Goal: Contribute content: Contribute content

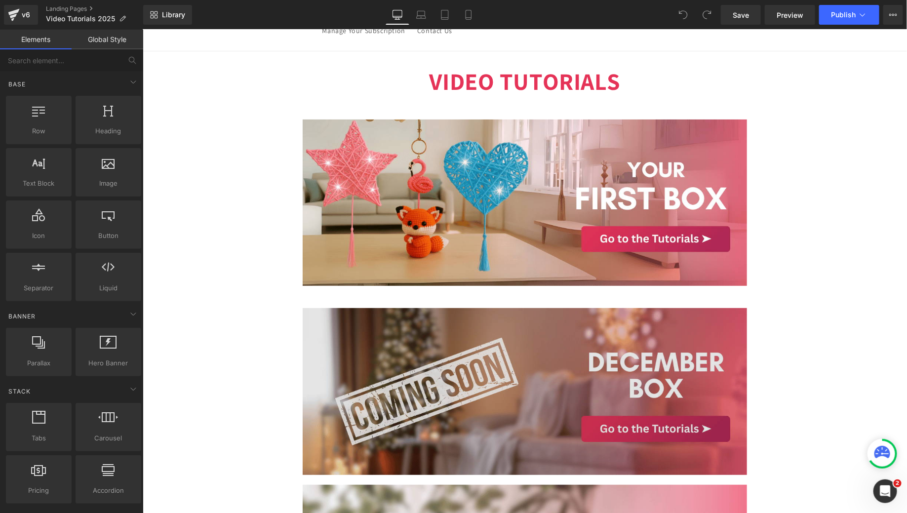
scroll to position [33, 0]
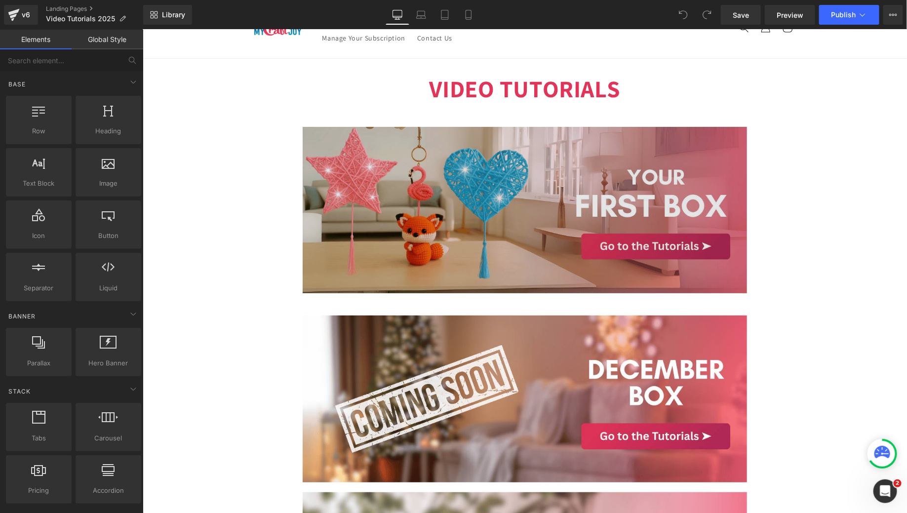
click at [465, 135] on img at bounding box center [524, 209] width 444 height 177
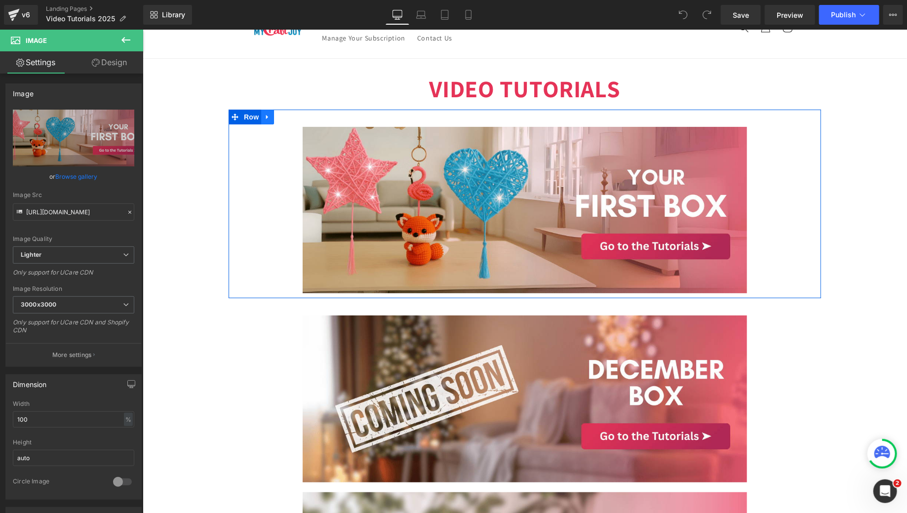
click at [267, 118] on icon at bounding box center [267, 116] width 7 height 7
click at [280, 118] on icon at bounding box center [279, 116] width 7 height 7
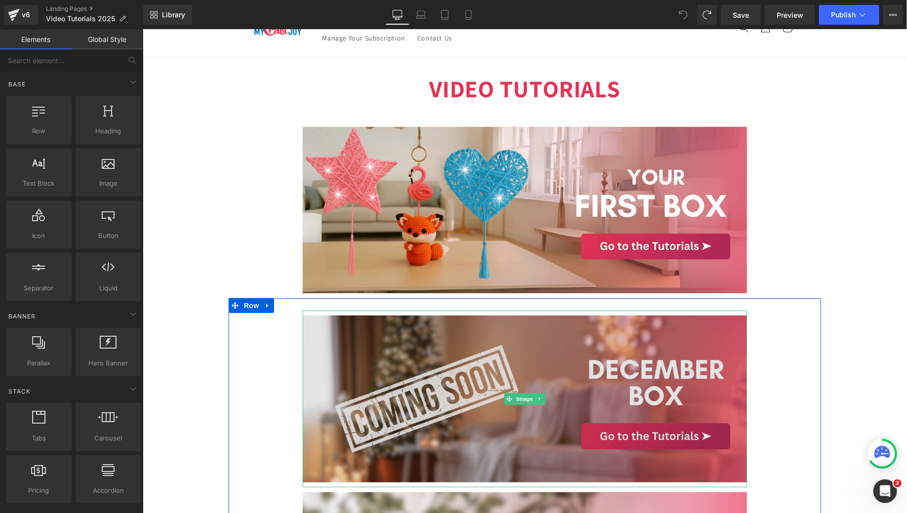
click at [324, 343] on img at bounding box center [524, 398] width 444 height 177
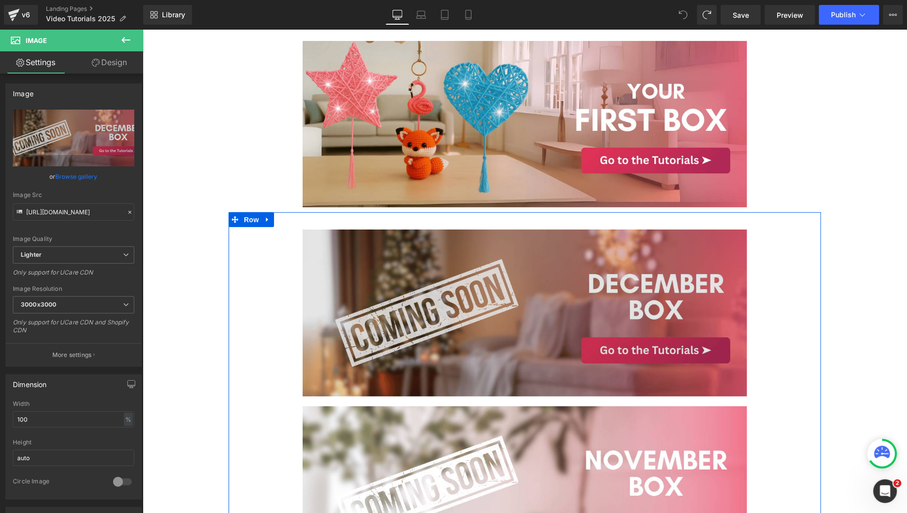
scroll to position [0, 0]
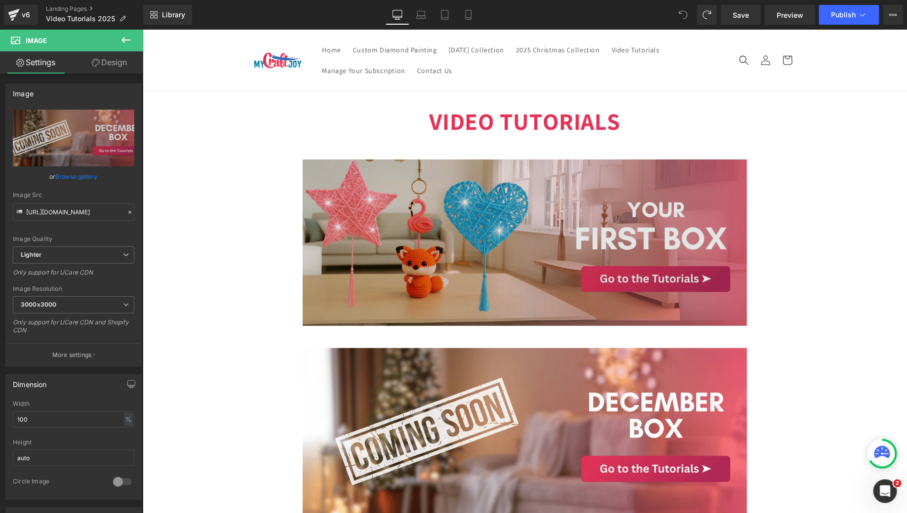
click at [384, 274] on img at bounding box center [524, 242] width 444 height 177
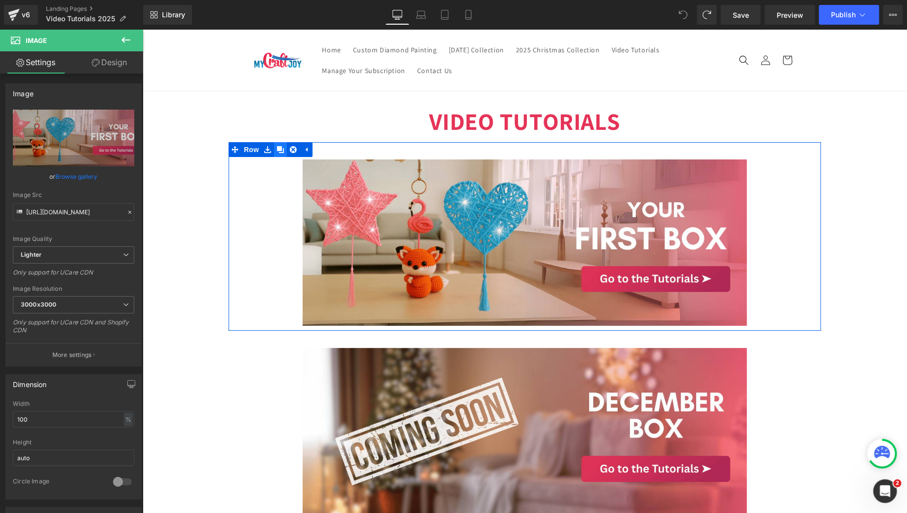
click at [280, 149] on icon at bounding box center [279, 149] width 7 height 7
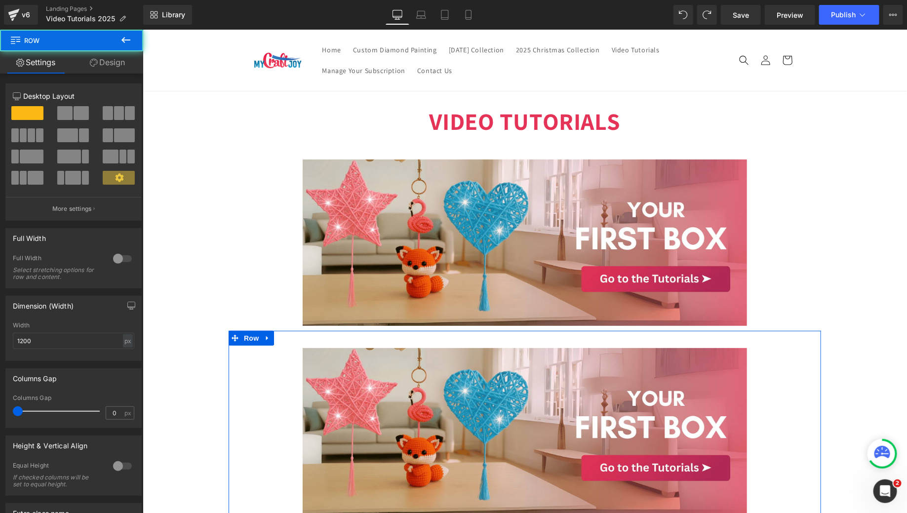
click at [398, 341] on div "Image Row" at bounding box center [524, 424] width 592 height 189
click at [414, 342] on div "Image Row" at bounding box center [524, 424] width 592 height 189
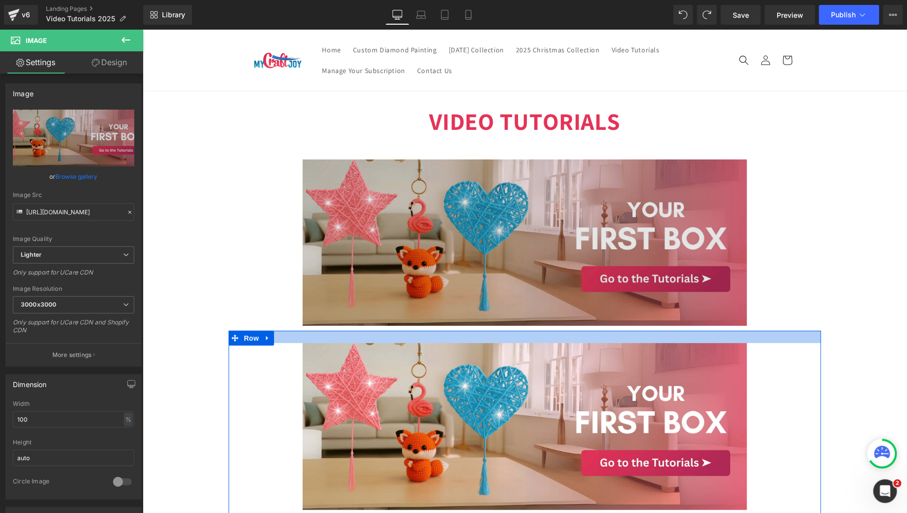
drag, startPoint x: 417, startPoint y: 343, endPoint x: 417, endPoint y: 330, distance: 13.3
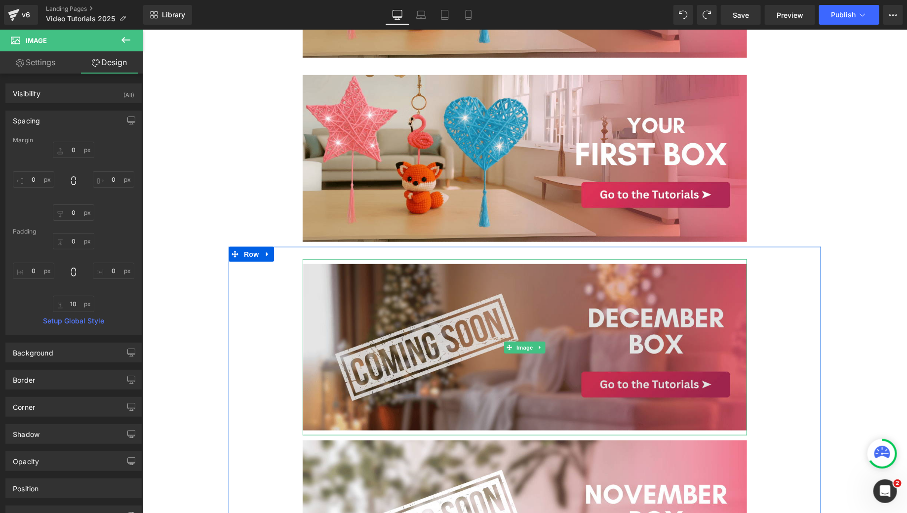
scroll to position [271, 0]
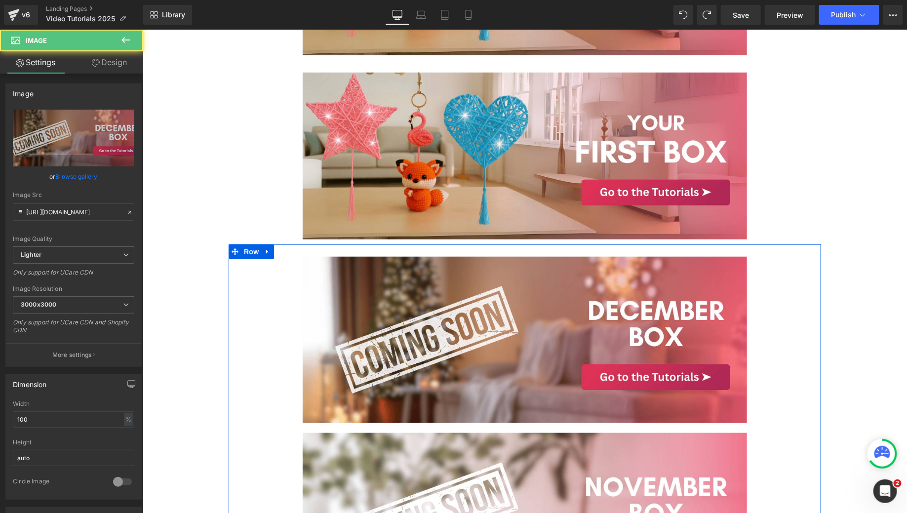
drag, startPoint x: 608, startPoint y: 256, endPoint x: 630, endPoint y: 240, distance: 27.6
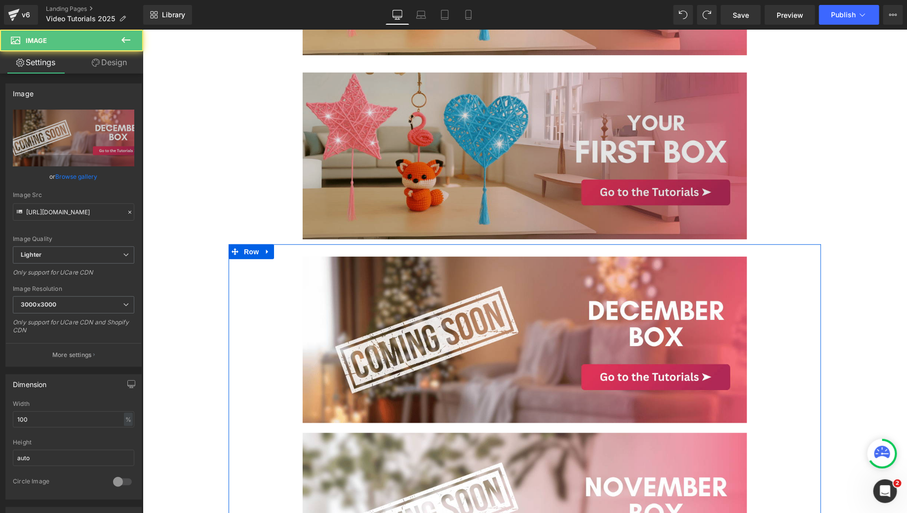
click at [609, 245] on div "Image Image Row" at bounding box center [524, 424] width 592 height 360
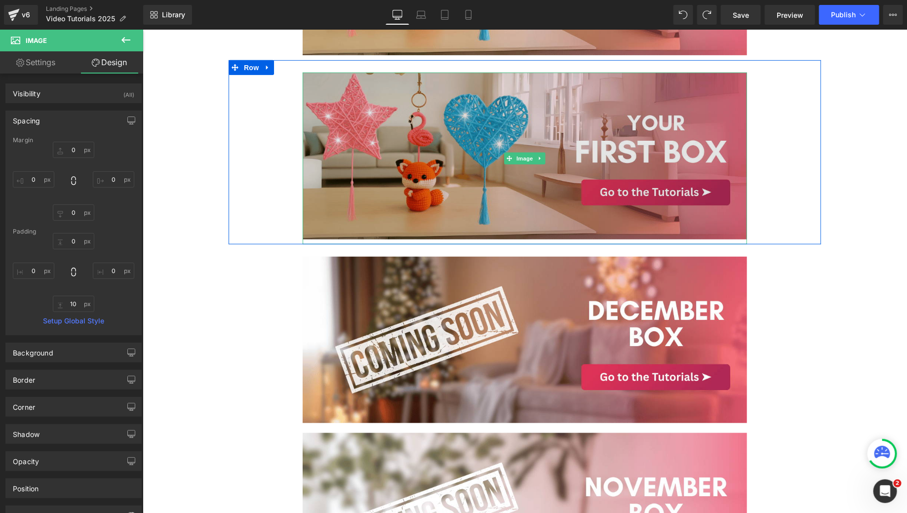
click at [702, 232] on img at bounding box center [524, 158] width 444 height 172
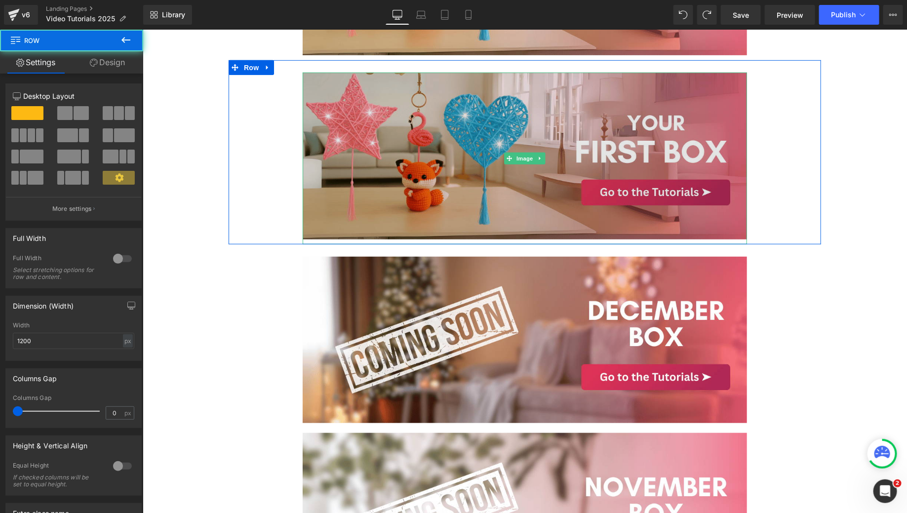
drag, startPoint x: 697, startPoint y: 241, endPoint x: 697, endPoint y: 231, distance: 9.9
click at [697, 231] on div "Image Row" at bounding box center [524, 152] width 592 height 184
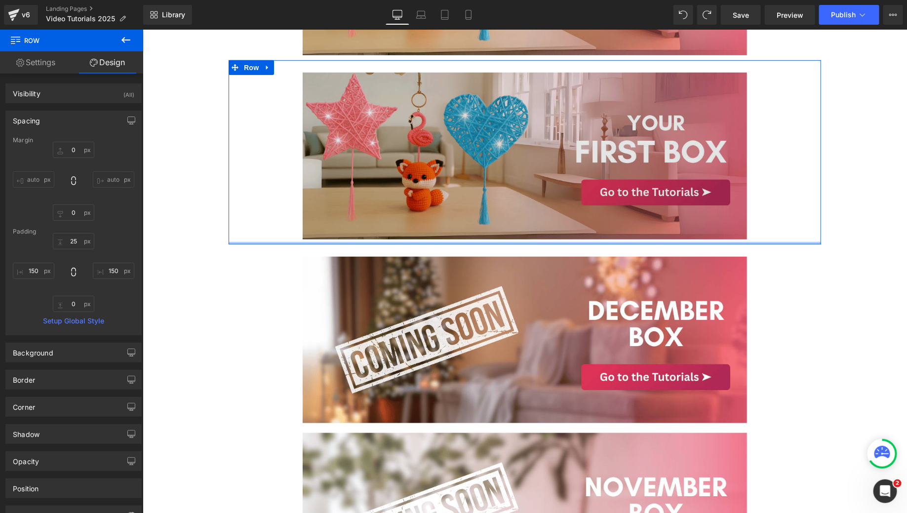
type input "0px"
drag, startPoint x: 696, startPoint y: 241, endPoint x: 696, endPoint y: 230, distance: 10.9
click at [696, 230] on div "Image Row" at bounding box center [524, 152] width 592 height 184
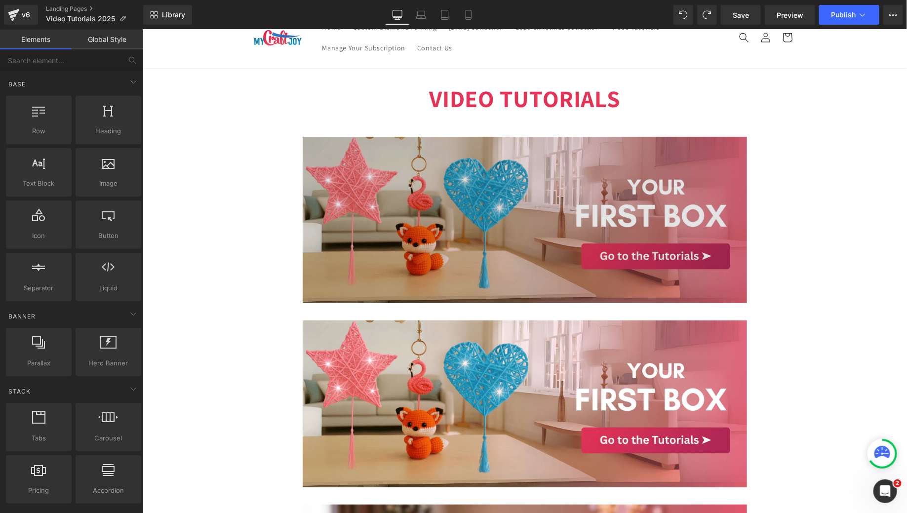
scroll to position [22, 0]
click at [595, 208] on img at bounding box center [524, 220] width 444 height 177
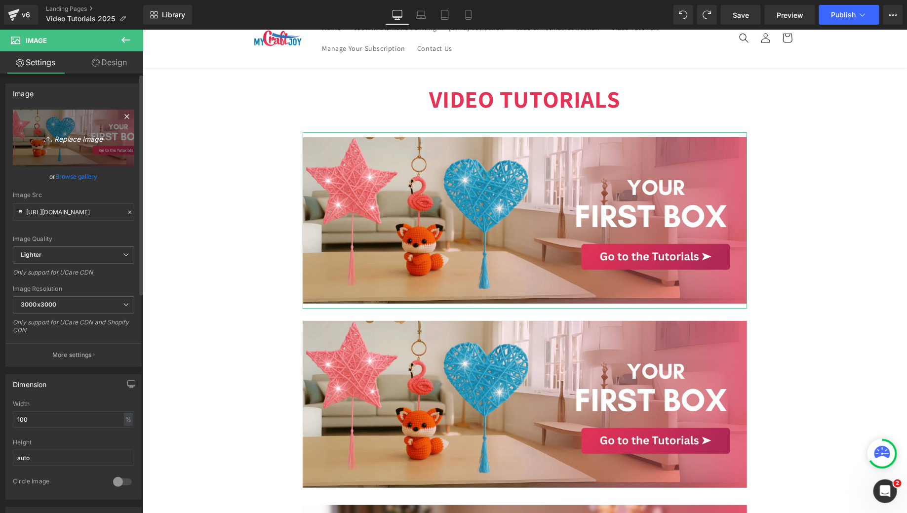
click at [79, 142] on icon "Replace Image" at bounding box center [73, 138] width 79 height 12
type input "C:\fakepath\MCJ (71).png"
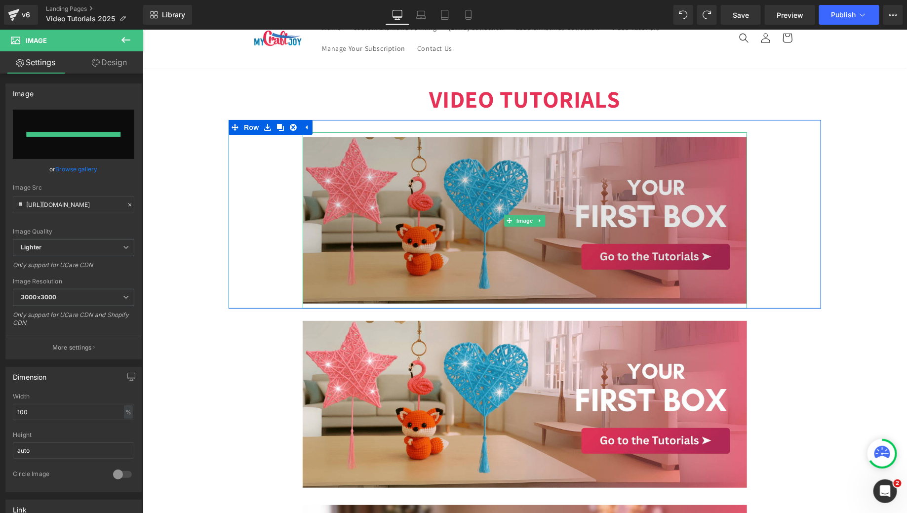
type input "https://ucarecdn.com/d277afbc-32f0-4b24-9421-9733382e8c63/-/format/auto/-/previ…"
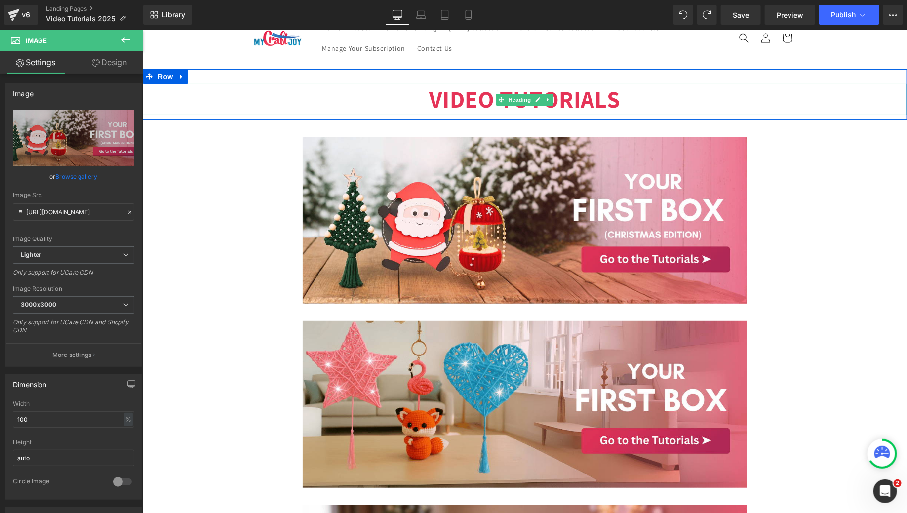
click at [710, 101] on h1 "VIDEO TUTORIALS" at bounding box center [524, 98] width 764 height 31
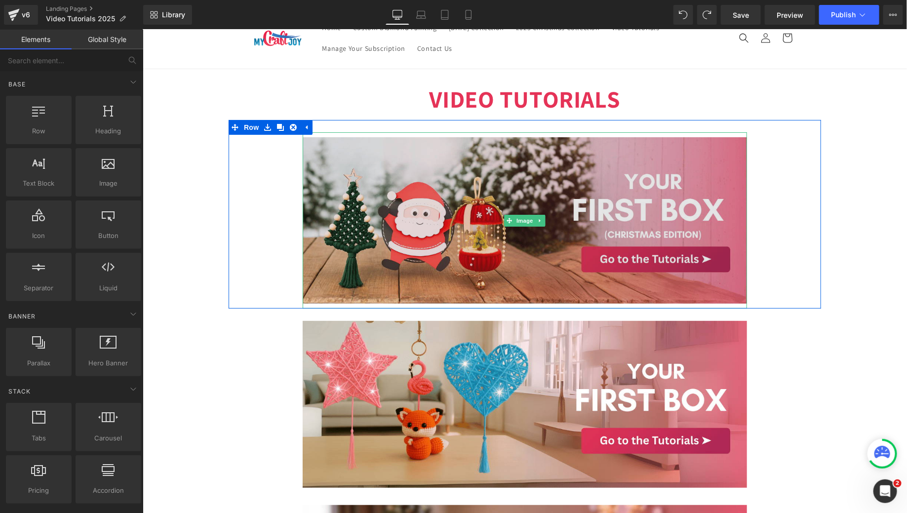
click at [553, 234] on img at bounding box center [524, 220] width 444 height 177
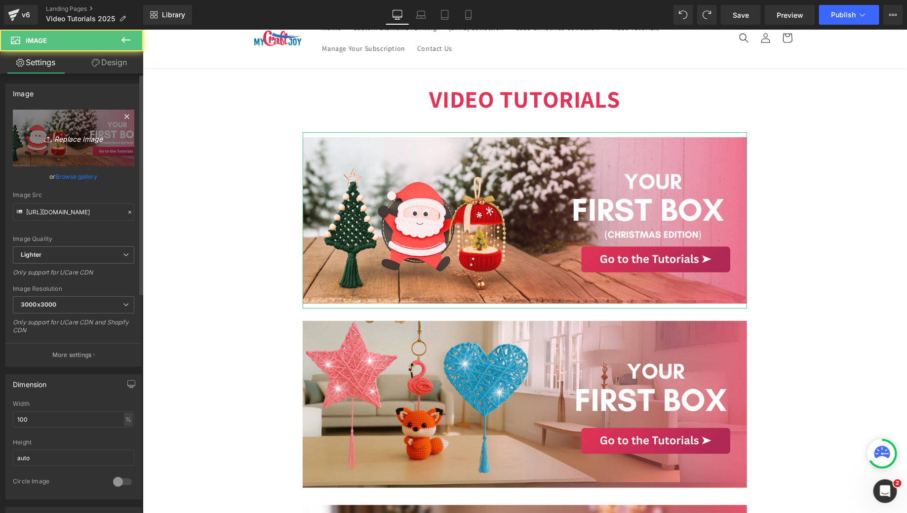
click at [92, 134] on icon "Replace Image" at bounding box center [73, 138] width 79 height 12
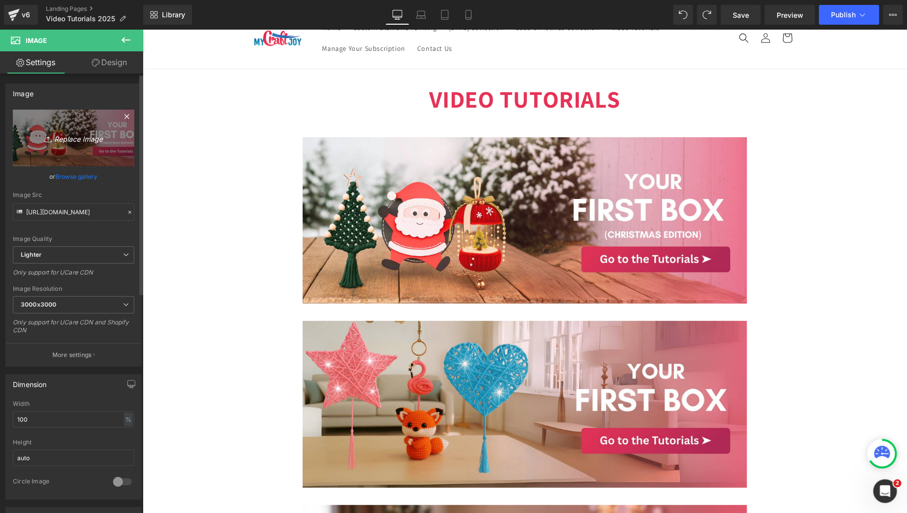
type input "C:\fakepath\MCJ (72).png"
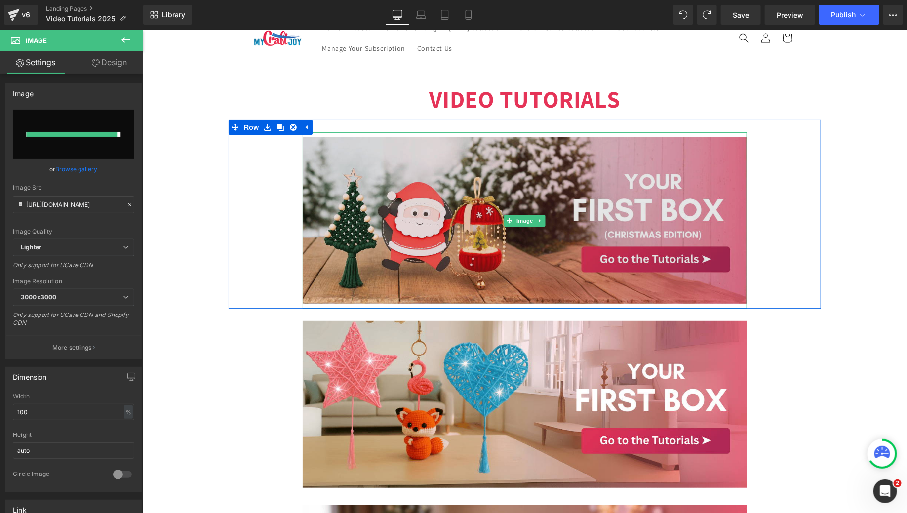
type input "https://ucarecdn.com/cac6ccf2-6e8d-4f8b-b17f-d10bd19bb3e1/-/format/auto/-/previ…"
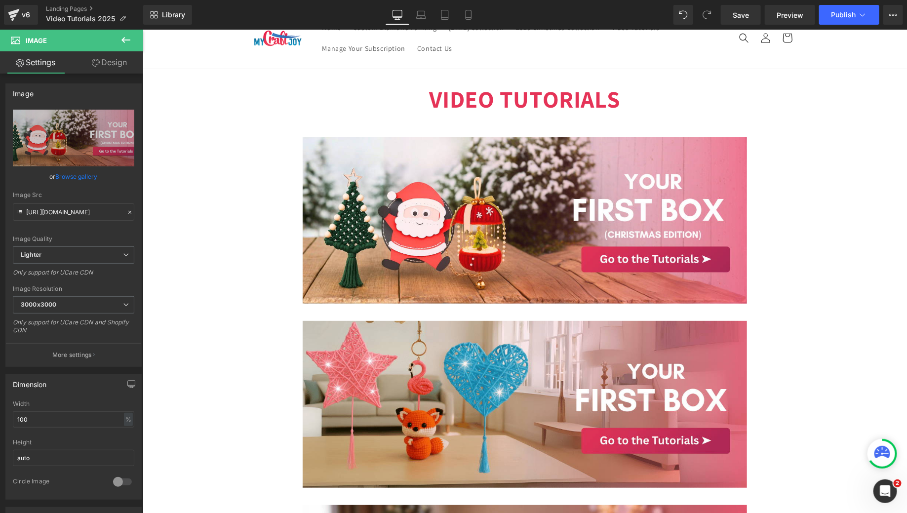
click at [823, 104] on h1 "VIDEO TUTORIALS" at bounding box center [524, 98] width 764 height 31
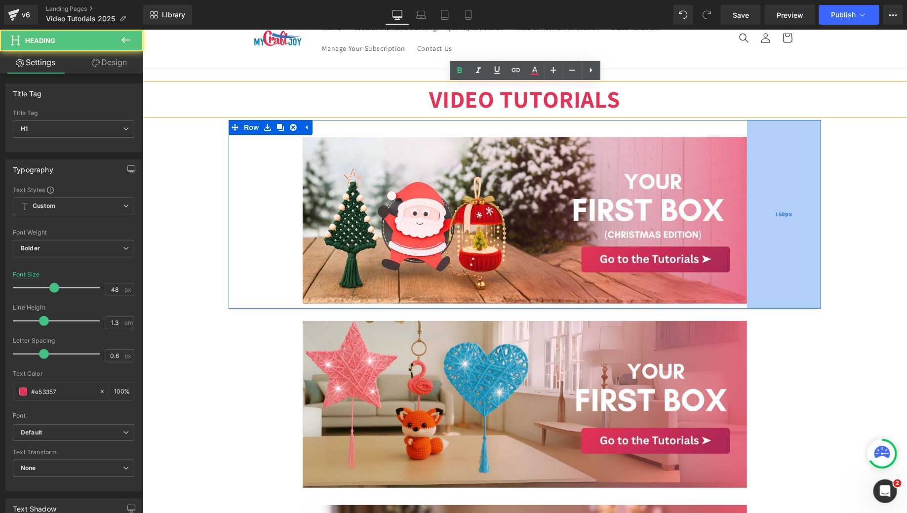
scroll to position [30, 0]
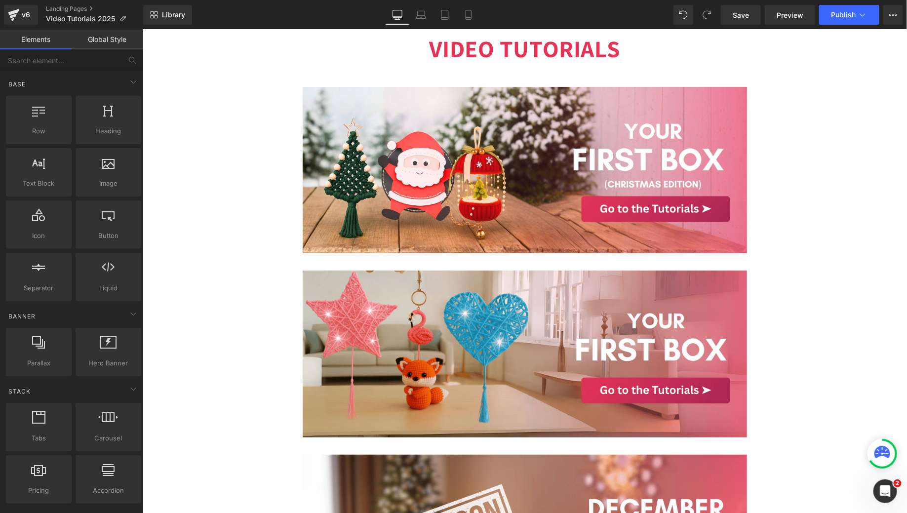
scroll to position [36, 0]
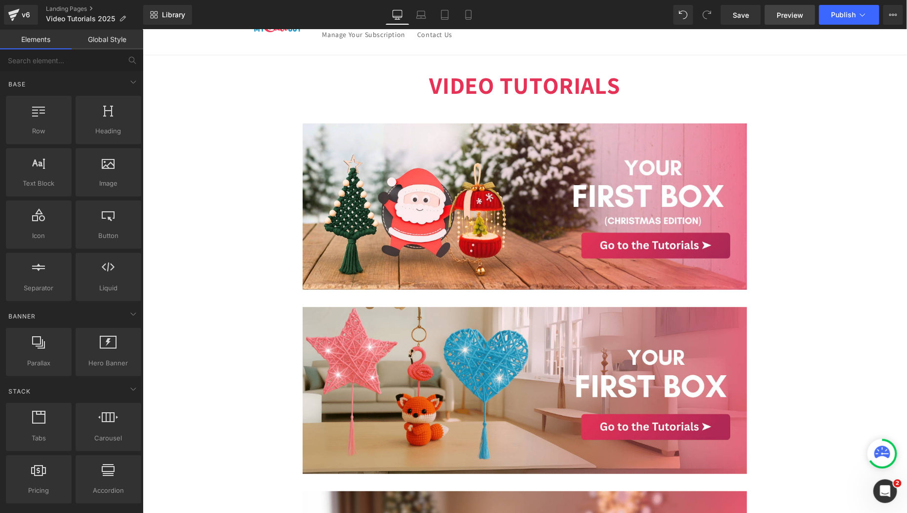
click at [790, 18] on span "Preview" at bounding box center [790, 15] width 27 height 10
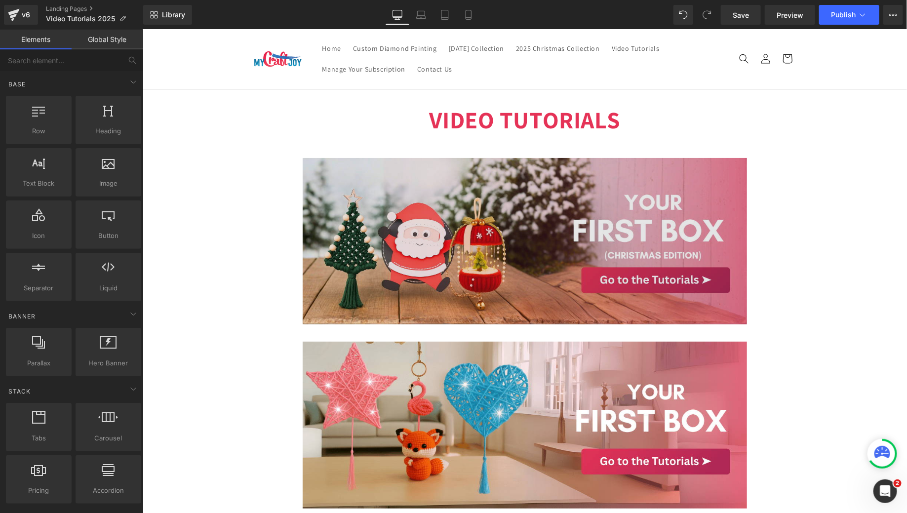
scroll to position [0, 0]
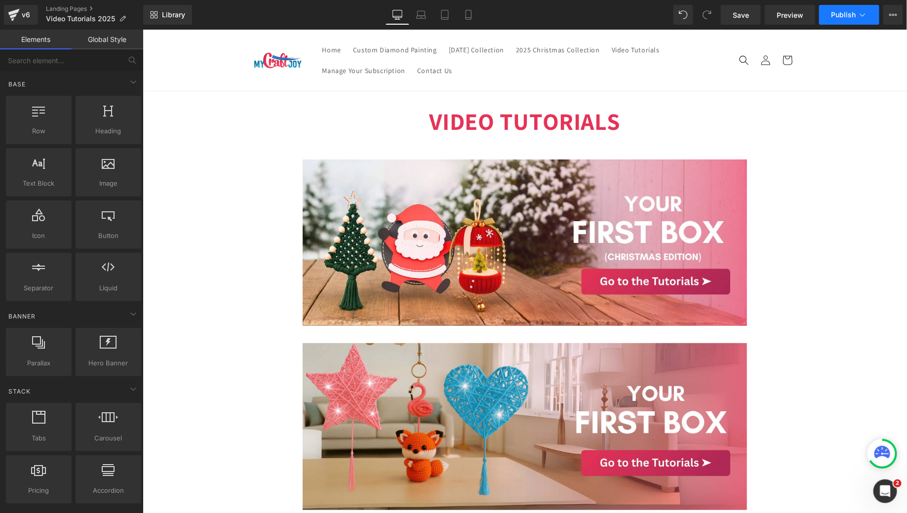
click at [840, 21] on button "Publish" at bounding box center [849, 15] width 60 height 20
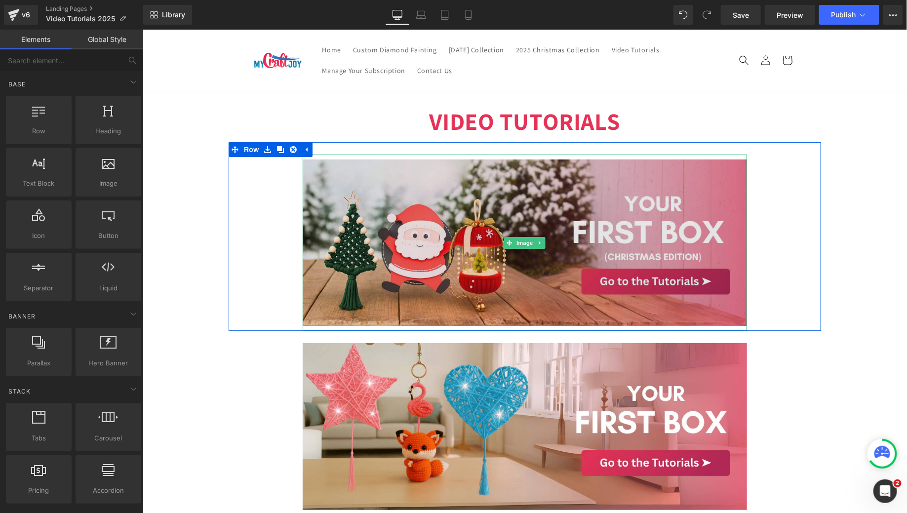
click at [423, 261] on img at bounding box center [524, 242] width 444 height 177
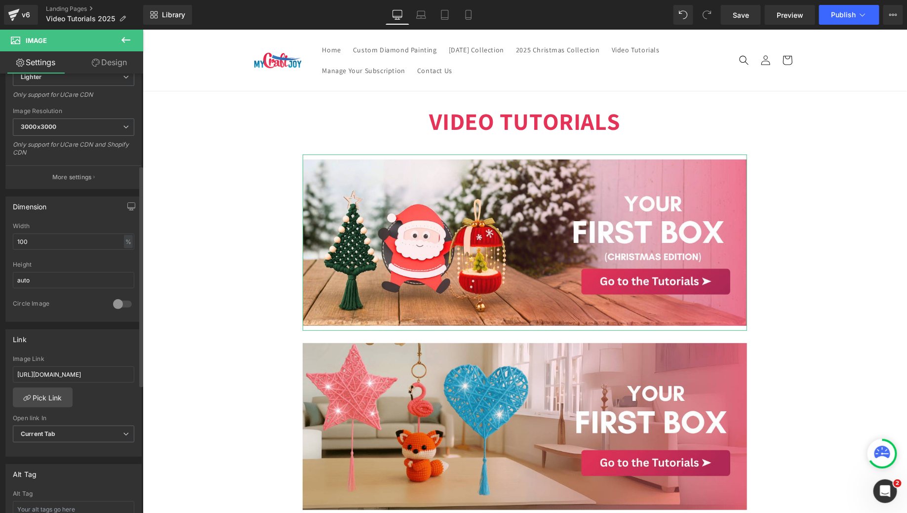
scroll to position [181, 0]
click at [52, 371] on input "https://mycraftjoy.com/pages/video-tutorials-2025-mix12" at bounding box center [73, 371] width 121 height 16
type input "https://mycraftjoy.com/pages/video-tutorials-mix13?_ab=0&key=1760434549492https…"
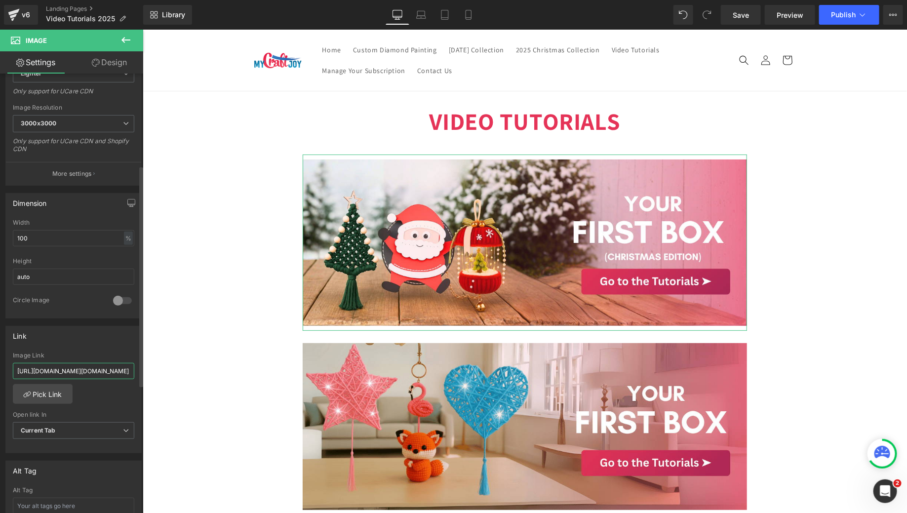
scroll to position [0, 347]
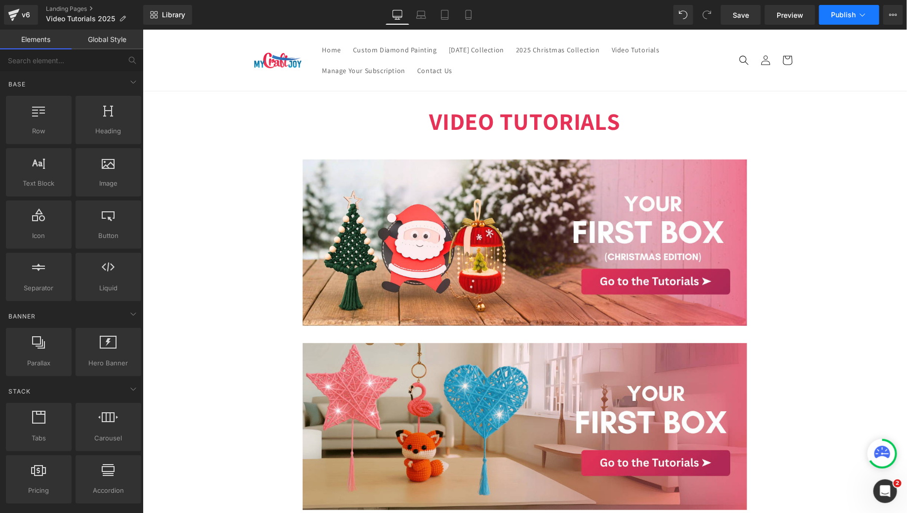
click at [847, 5] on button "Publish" at bounding box center [849, 15] width 60 height 20
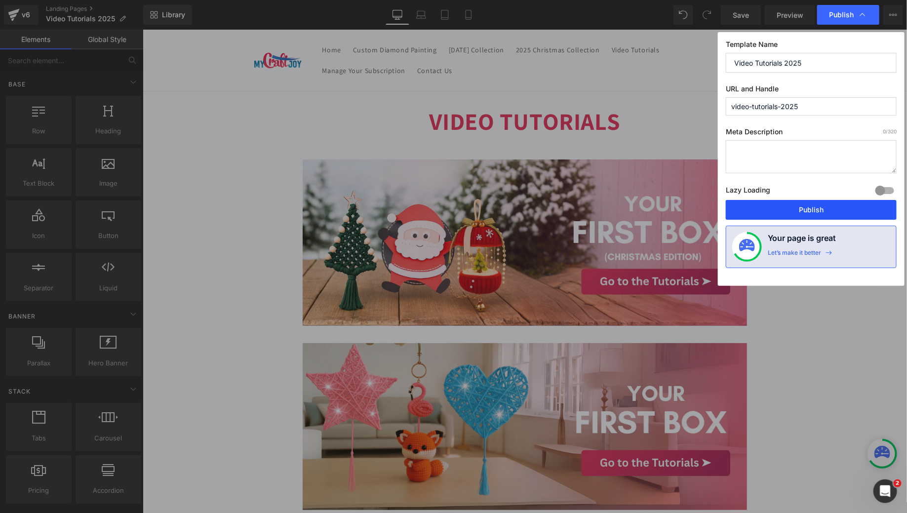
click at [811, 204] on button "Publish" at bounding box center [811, 210] width 171 height 20
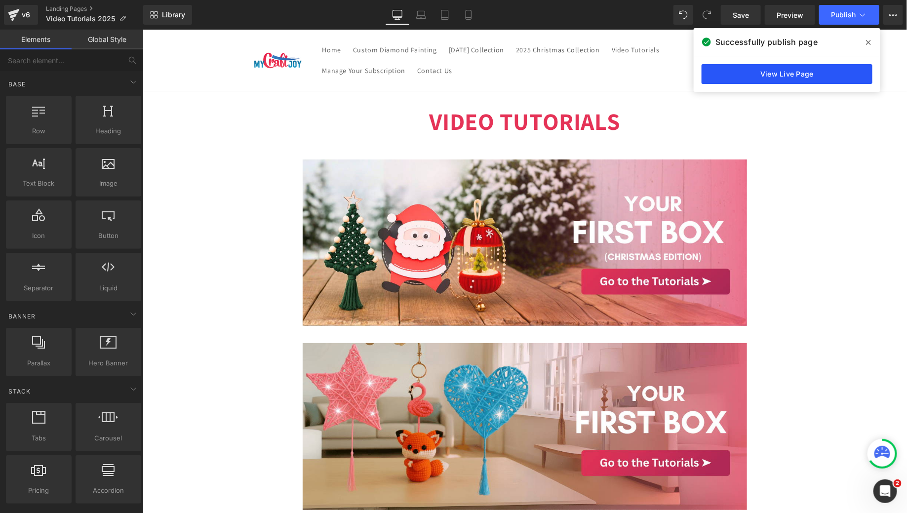
click at [749, 79] on link "View Live Page" at bounding box center [787, 74] width 171 height 20
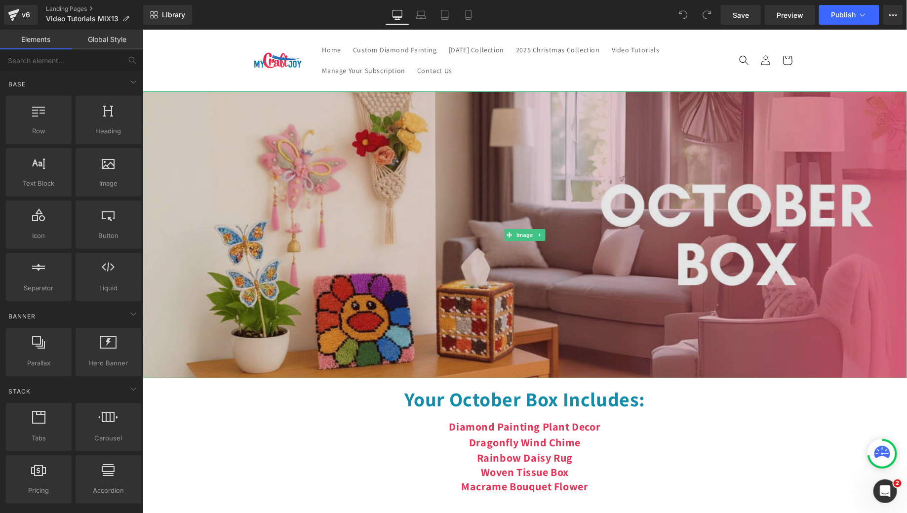
click at [487, 175] on img at bounding box center [524, 234] width 764 height 287
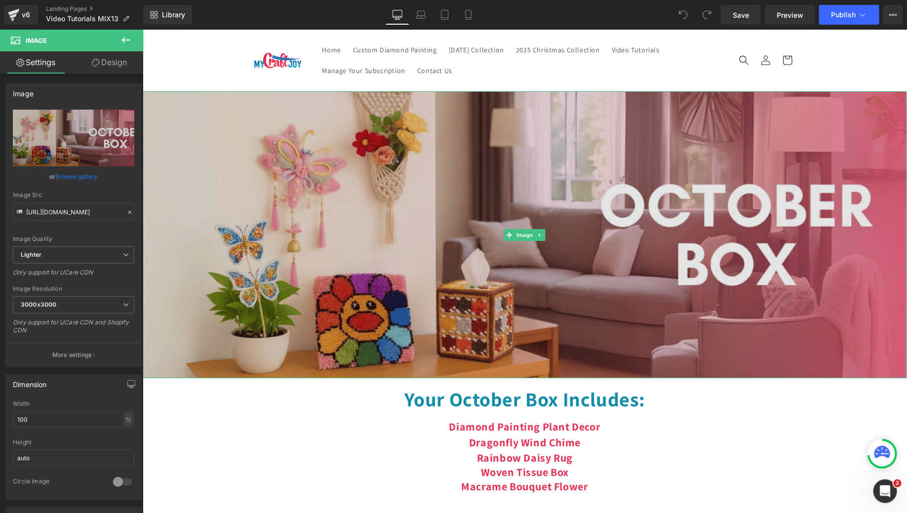
click at [577, 232] on img at bounding box center [524, 234] width 764 height 287
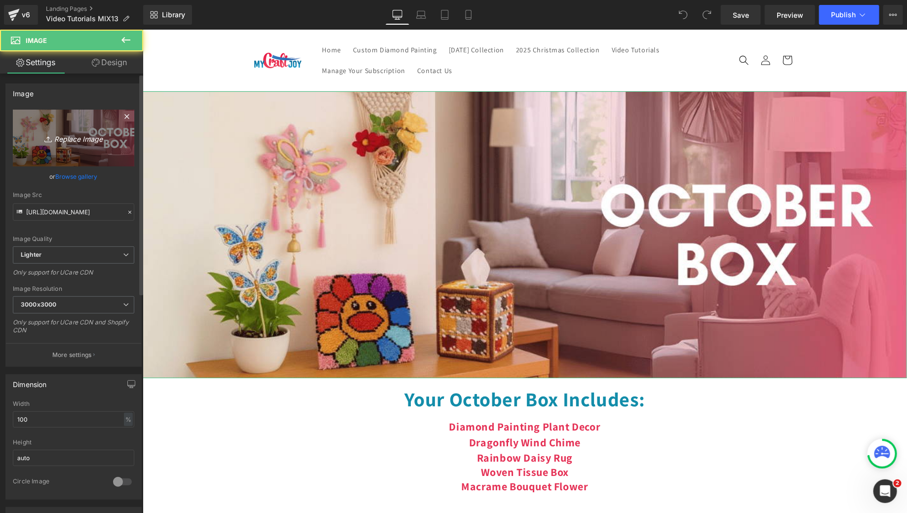
click at [57, 146] on link "Replace Image" at bounding box center [73, 138] width 121 height 57
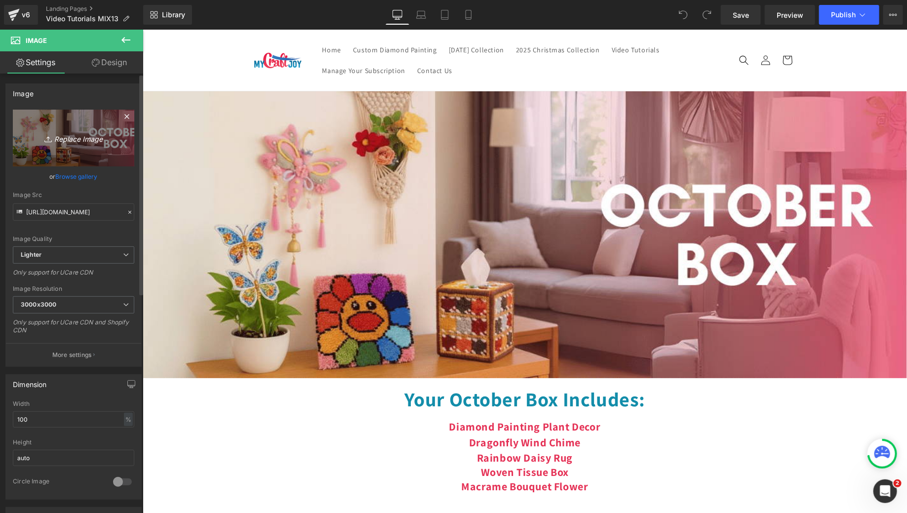
type input "C:\fakepath\MCJ (73).png"
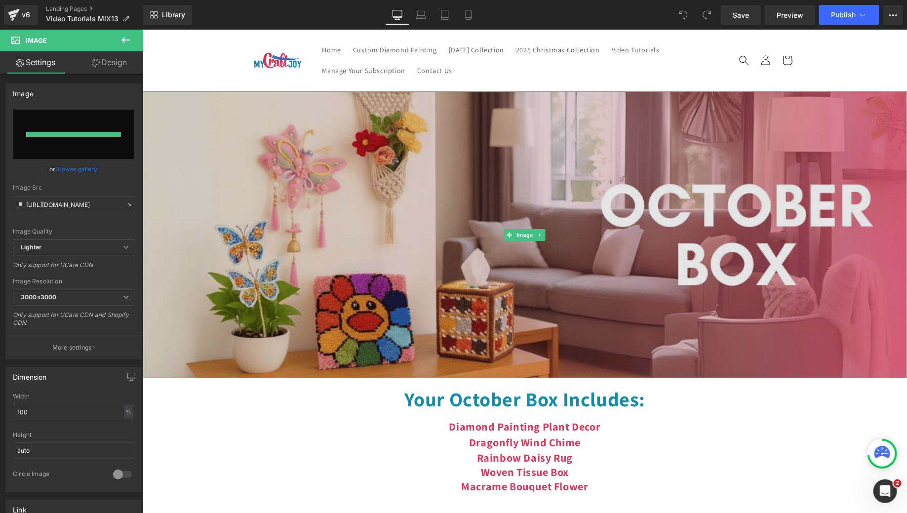
type input "[URL][DOMAIN_NAME]"
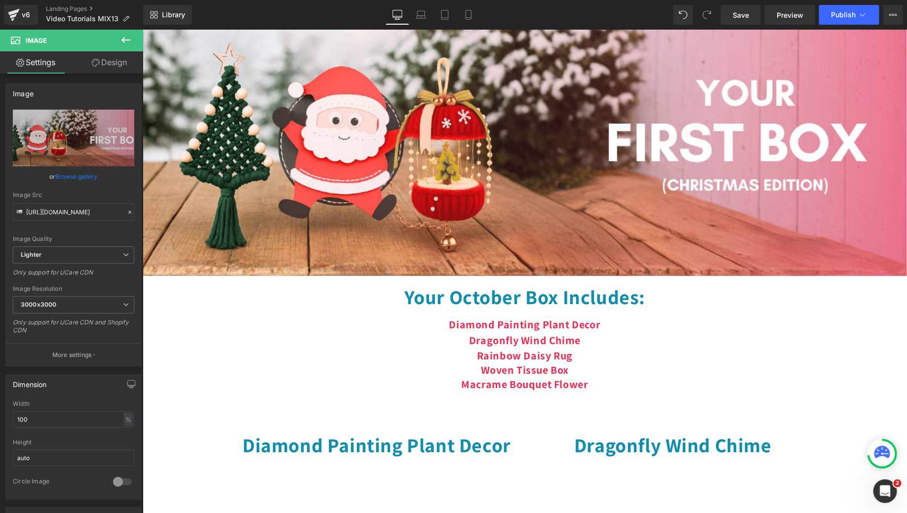
scroll to position [84, 0]
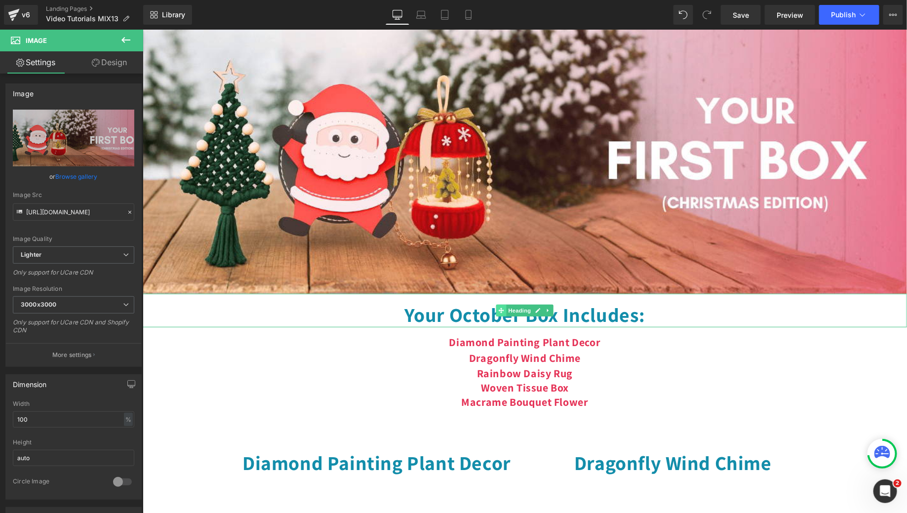
click at [504, 312] on span at bounding box center [501, 310] width 10 height 12
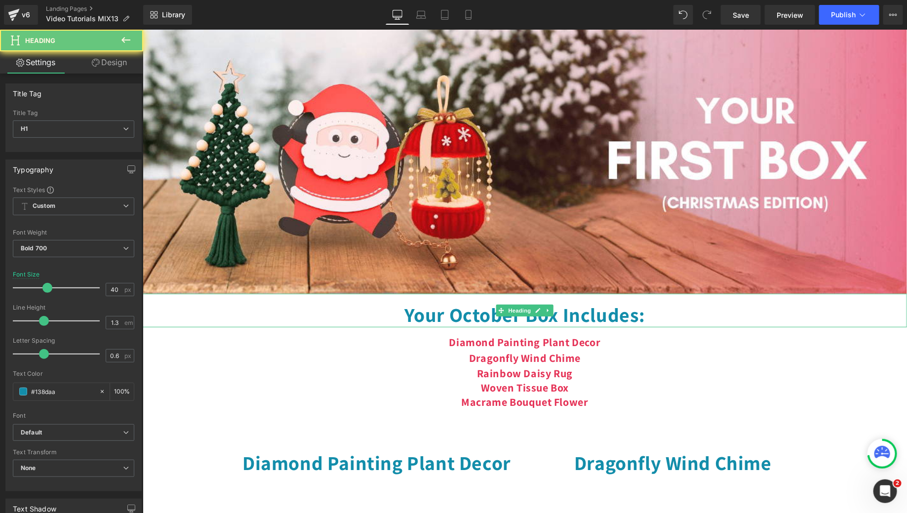
click at [468, 314] on h1 "Your October Box Includes:" at bounding box center [524, 314] width 764 height 26
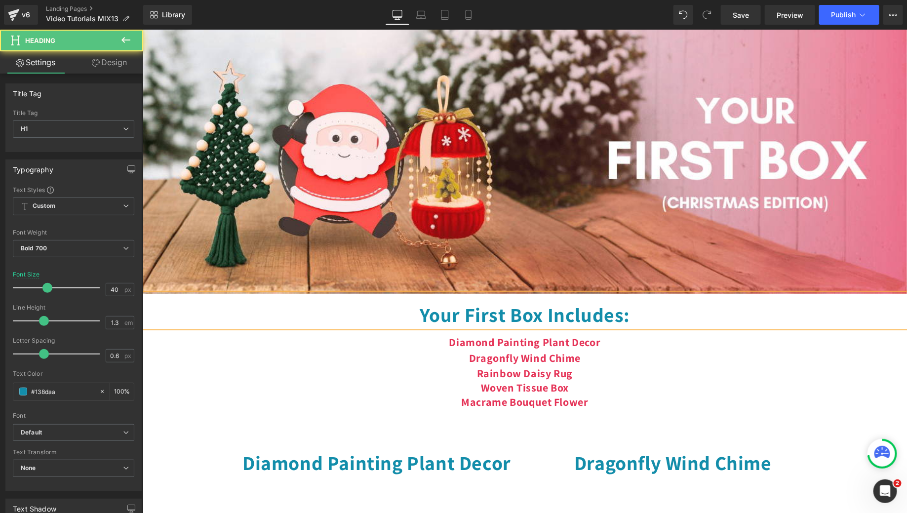
click at [545, 318] on h1 "Your First Box Includes:" at bounding box center [524, 314] width 764 height 26
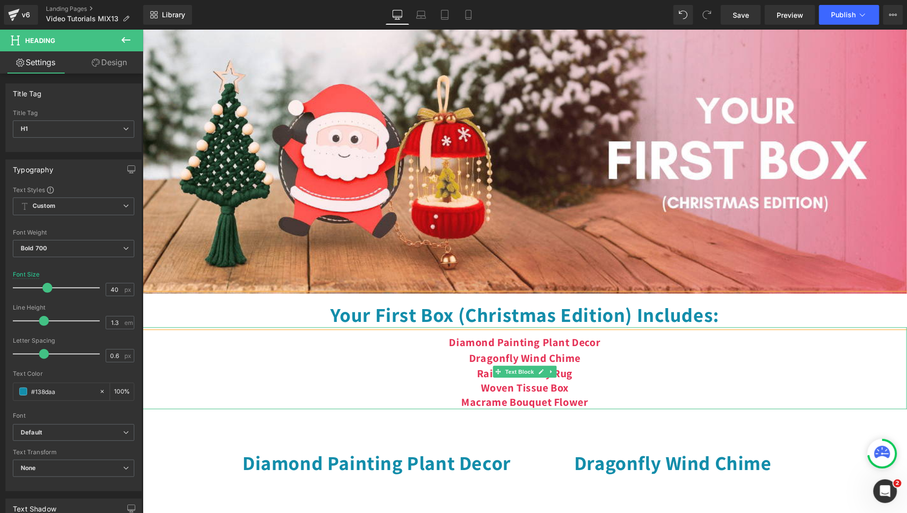
click at [716, 351] on div "Diamond Painting Plant Decor Dragonfly Wind Chime Rainbow Daisy Rug Woven Tissu…" at bounding box center [524, 368] width 764 height 82
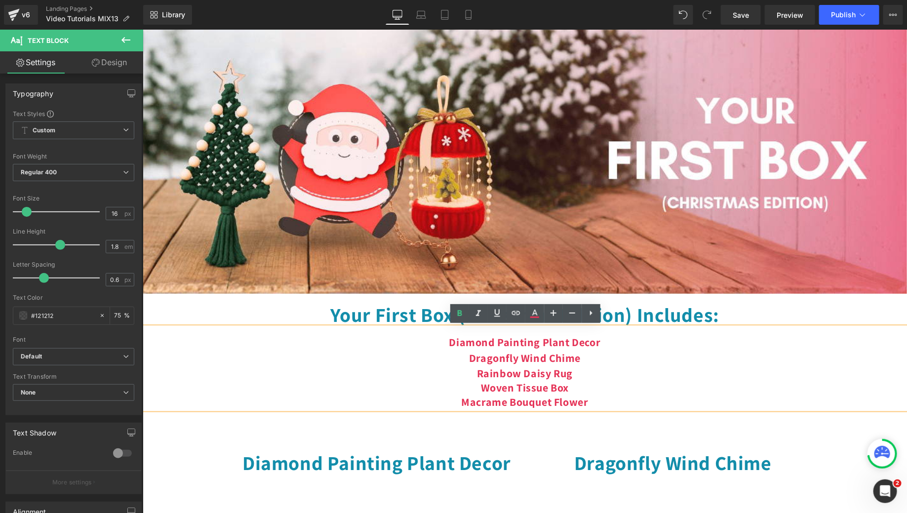
click at [587, 364] on div "Diamond Painting Plant Decor Dragonfly Wind Chime Rainbow Daisy Rug Woven Tissu…" at bounding box center [524, 368] width 764 height 82
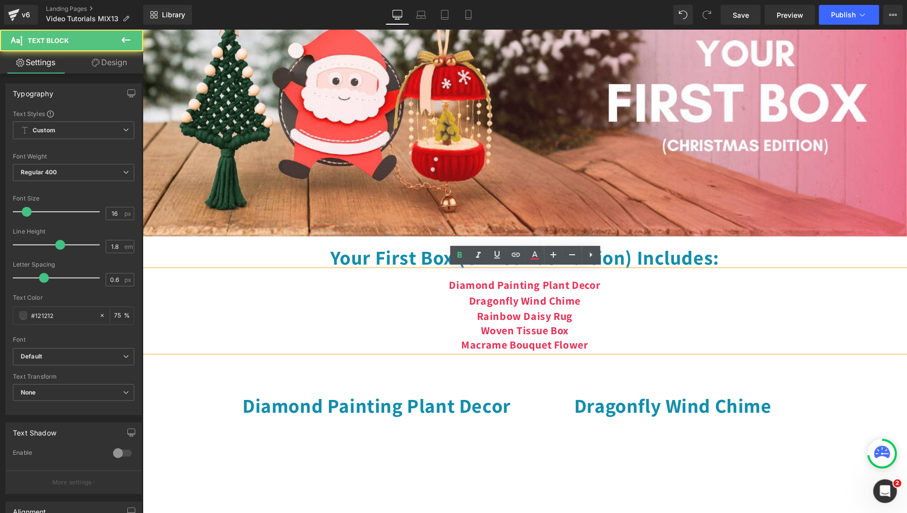
scroll to position [143, 0]
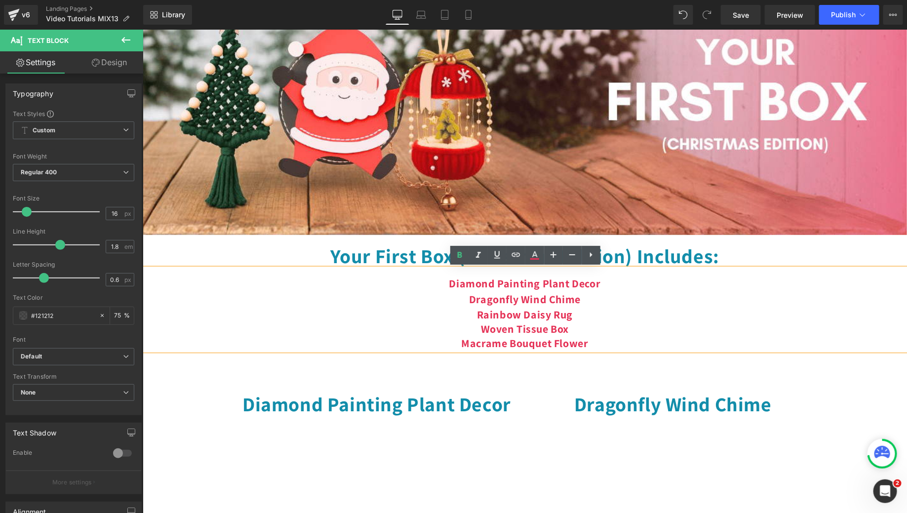
click at [478, 287] on b "Diamond Painting Plant Decor" at bounding box center [525, 283] width 152 height 14
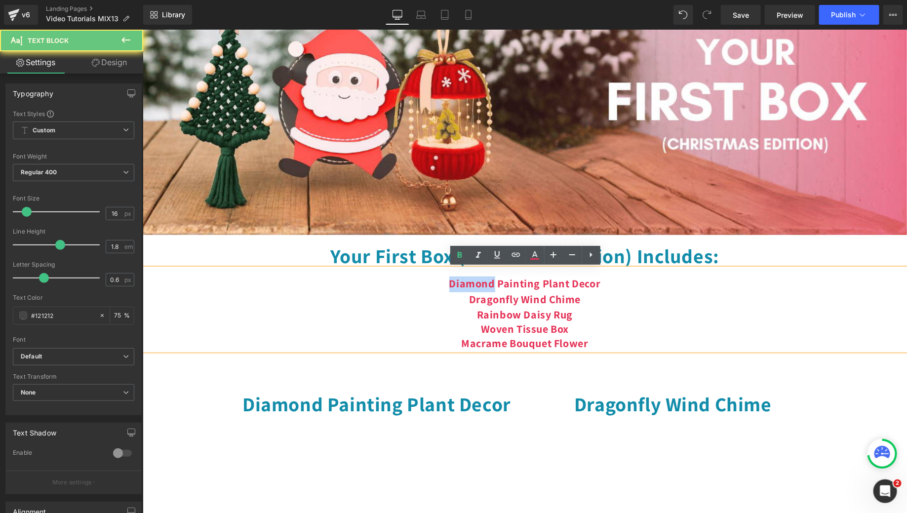
click at [478, 287] on b "Diamond Painting Plant Decor" at bounding box center [525, 283] width 152 height 14
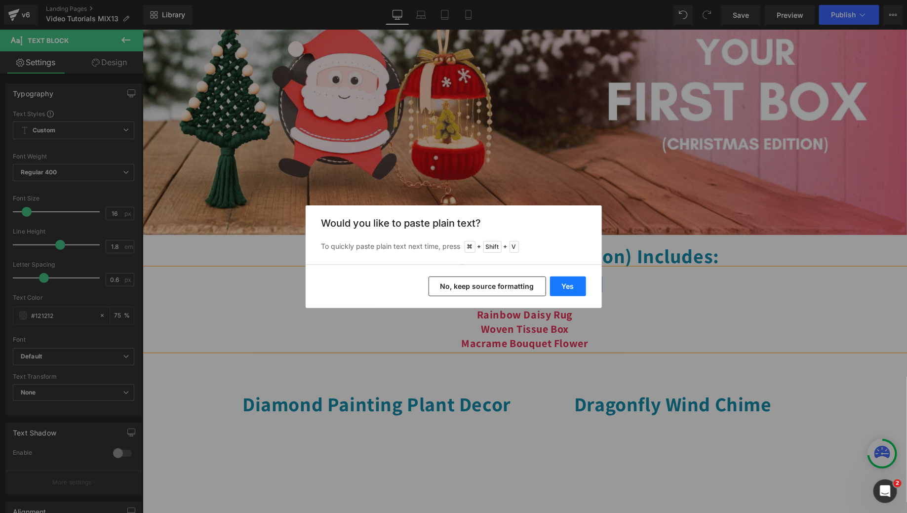
click at [576, 284] on button "Yes" at bounding box center [568, 286] width 36 height 20
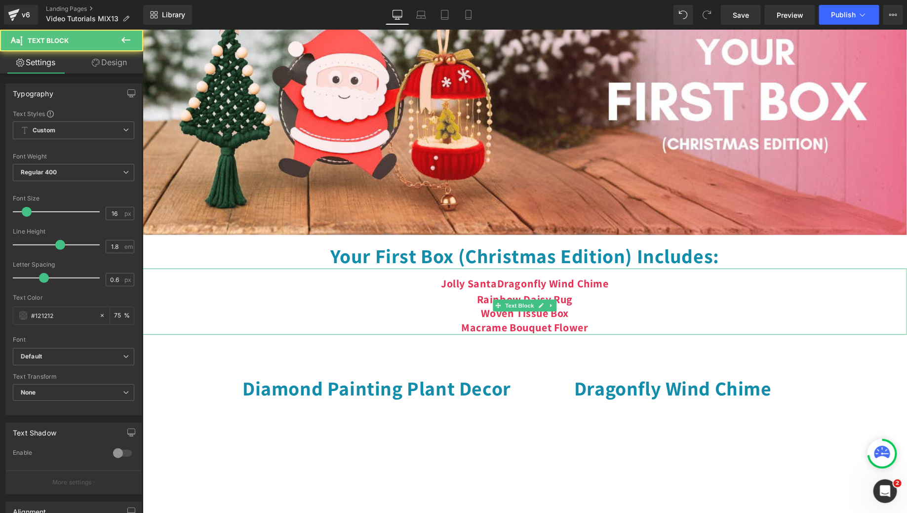
click at [498, 284] on b "Jolly SantaDragonfly Wind Chime" at bounding box center [524, 283] width 168 height 14
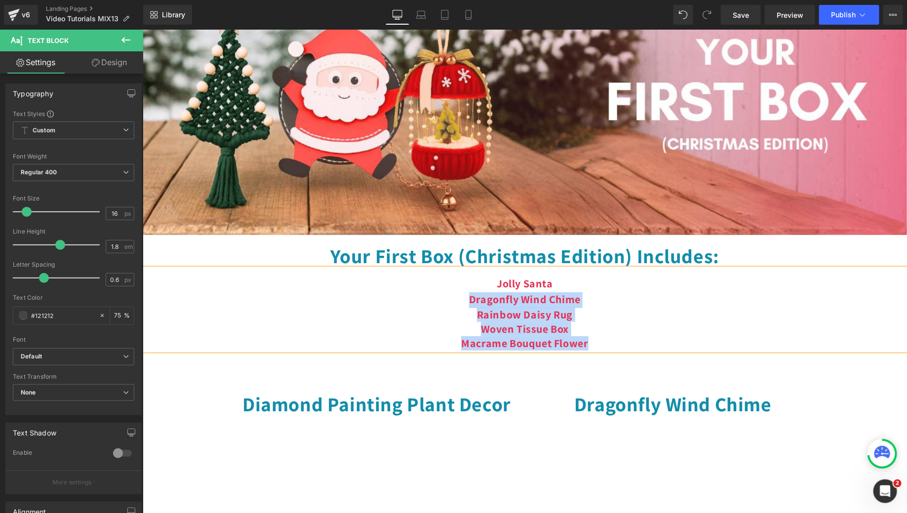
drag, startPoint x: 590, startPoint y: 342, endPoint x: 469, endPoint y: 300, distance: 128.3
click at [469, 300] on div "Jolly Santa Dragonfly Wind Chime Rainbow Daisy Rug Woven Tissue Box Macrame Bou…" at bounding box center [524, 309] width 764 height 82
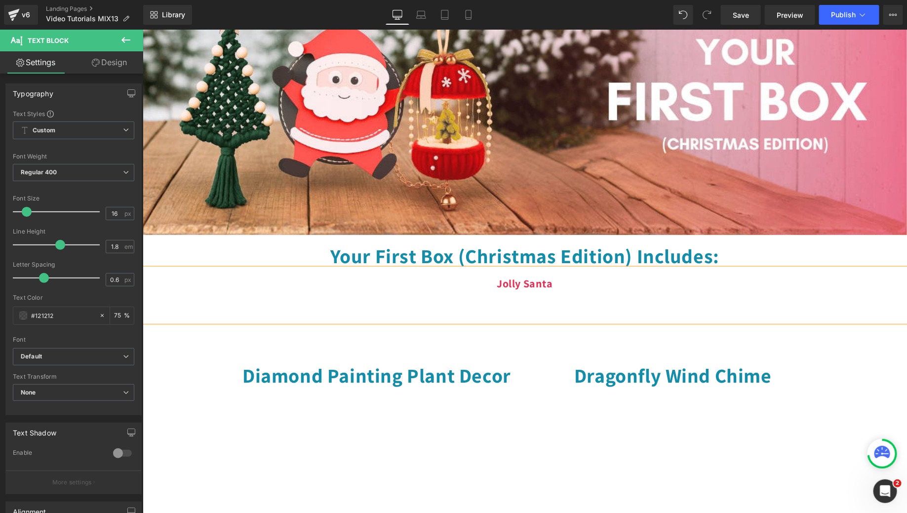
click at [579, 288] on div "Jolly Santa" at bounding box center [524, 294] width 764 height 53
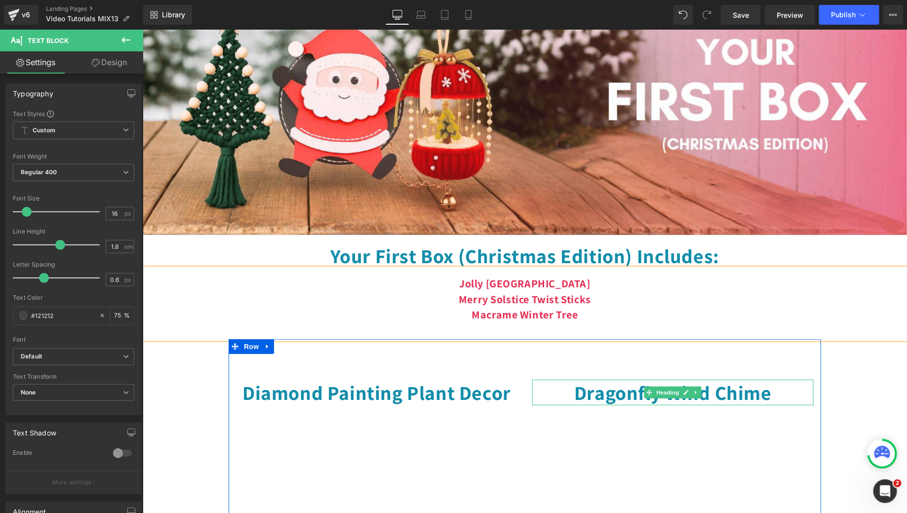
click at [593, 346] on div "Diamond Painting Plant Decor Heading Youtube Dragonfly Wind Chime Heading Youtu…" at bounding box center [524, 454] width 592 height 230
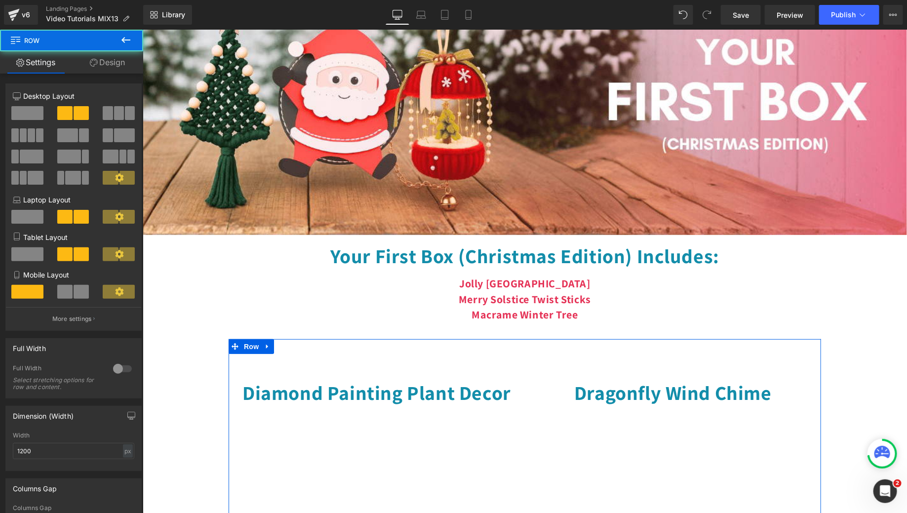
click at [539, 316] on b "Macrame Winter Tree" at bounding box center [524, 314] width 106 height 14
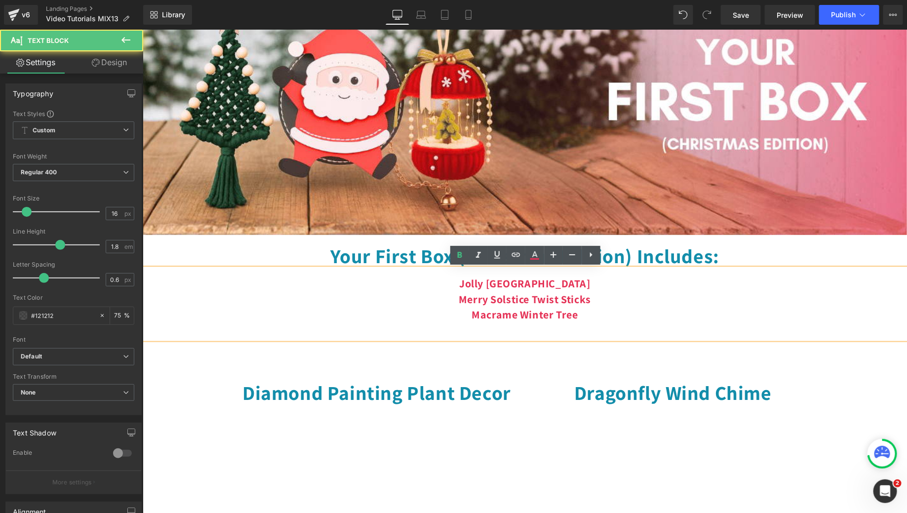
click at [517, 330] on div "Macrame Winter Tree" at bounding box center [524, 323] width 764 height 32
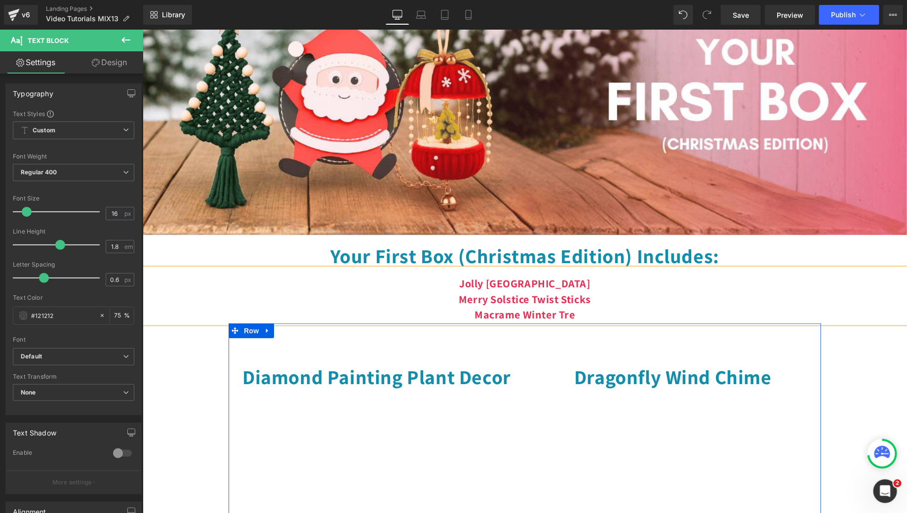
click at [520, 343] on div "Diamond Painting Plant Decor Heading Youtube Dragonfly Wind Chime Heading Youtu…" at bounding box center [524, 438] width 592 height 230
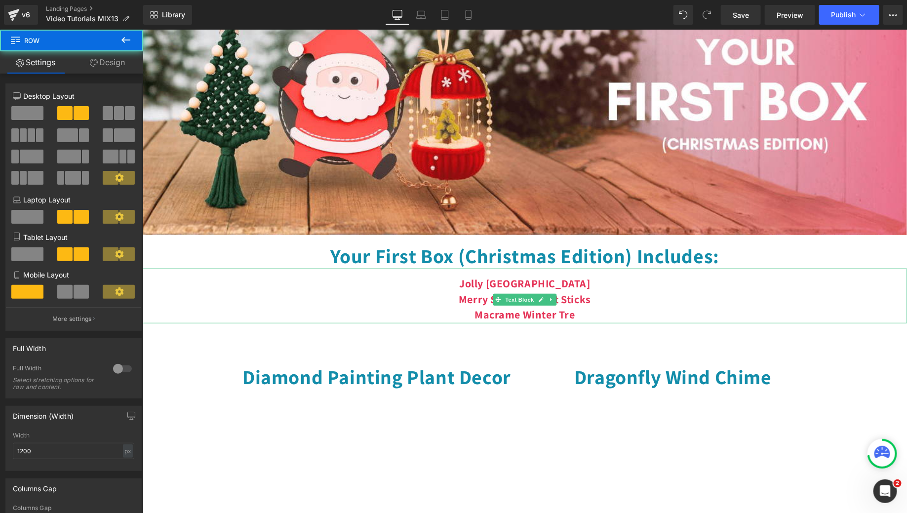
click at [578, 313] on div "Macrame Winter Tre" at bounding box center [524, 315] width 764 height 16
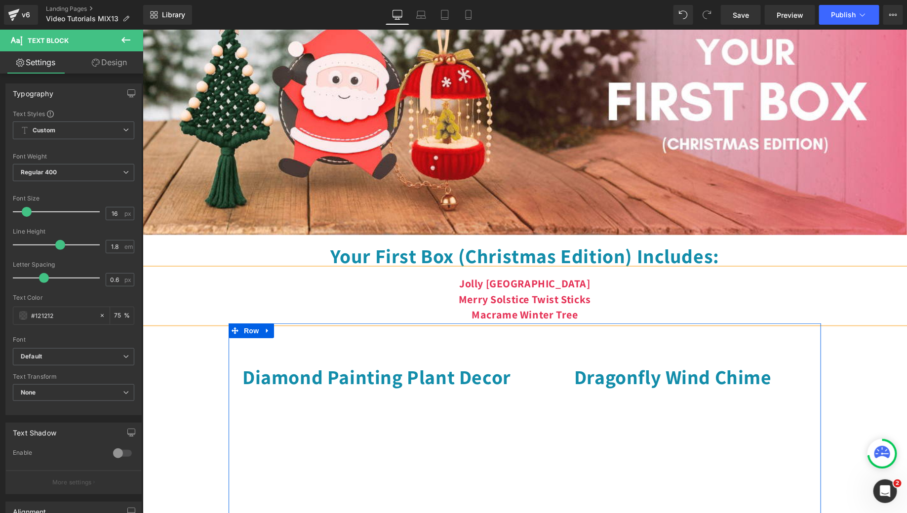
click at [555, 341] on div "Diamond Painting Plant Decor Heading Youtube Dragonfly Wind Chime Heading Youtu…" at bounding box center [524, 438] width 592 height 230
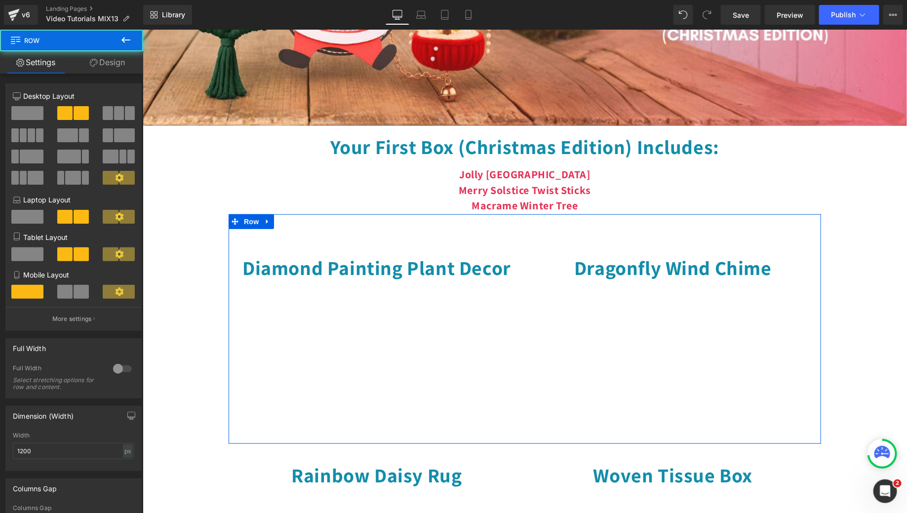
scroll to position [254, 0]
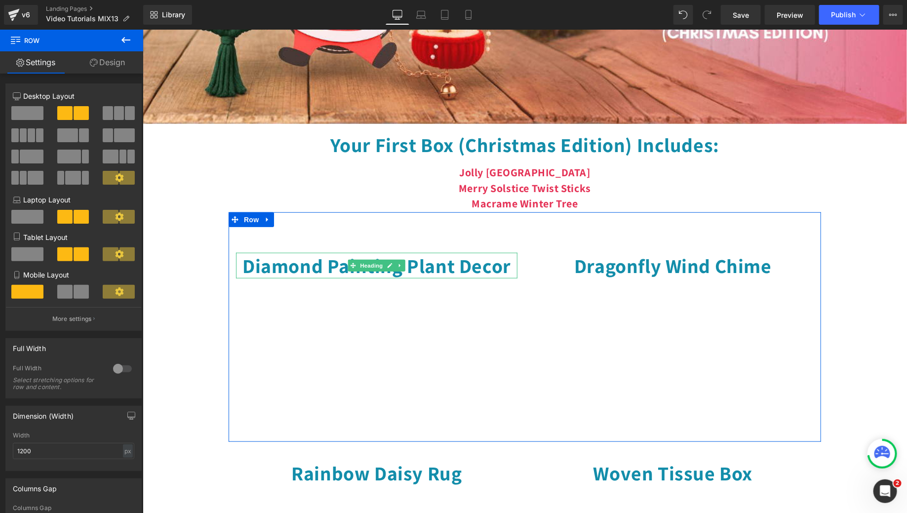
click at [439, 265] on h1 "Diamond Painting Plant Decor" at bounding box center [376, 265] width 281 height 26
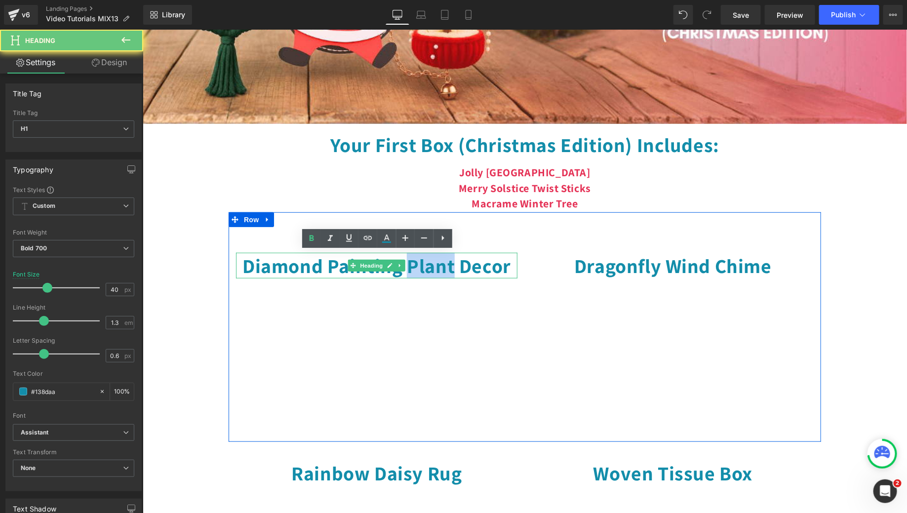
click at [439, 265] on h1 "Diamond Painting Plant Decor" at bounding box center [376, 265] width 281 height 26
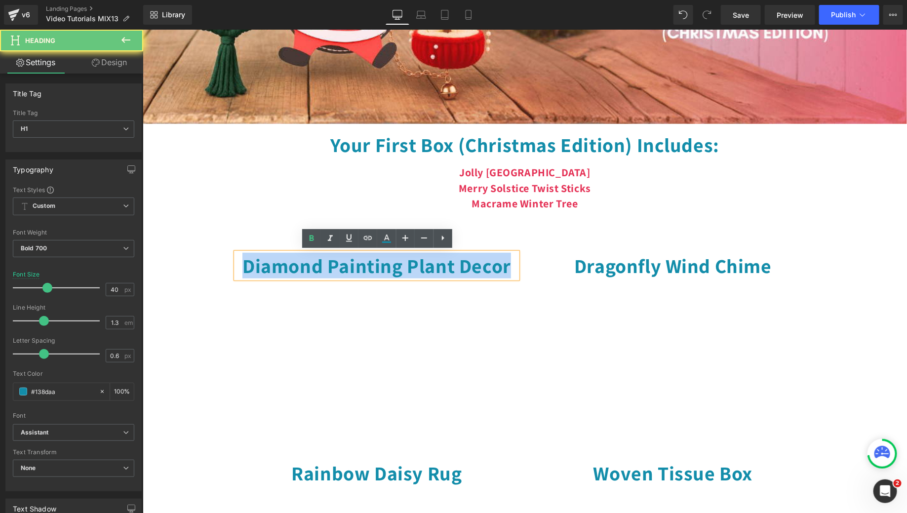
click at [439, 265] on h1 "Diamond Painting Plant Decor" at bounding box center [376, 265] width 281 height 26
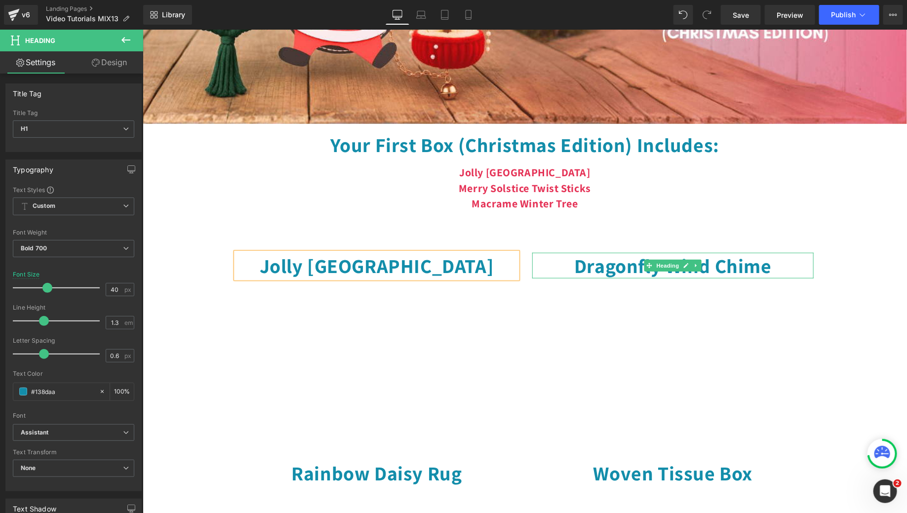
click at [571, 262] on h1 "Dragonfly Wind Chime" at bounding box center [672, 265] width 281 height 26
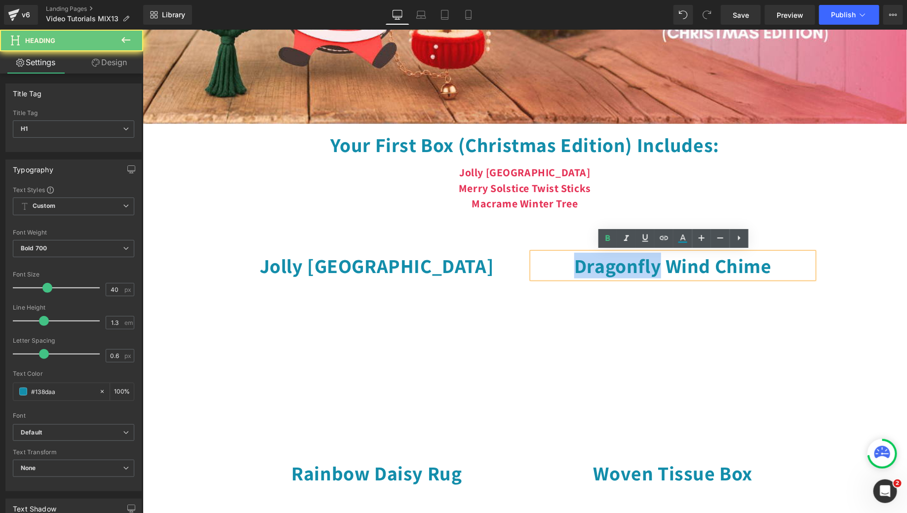
click at [571, 262] on h1 "Dragonfly Wind Chime" at bounding box center [672, 265] width 281 height 26
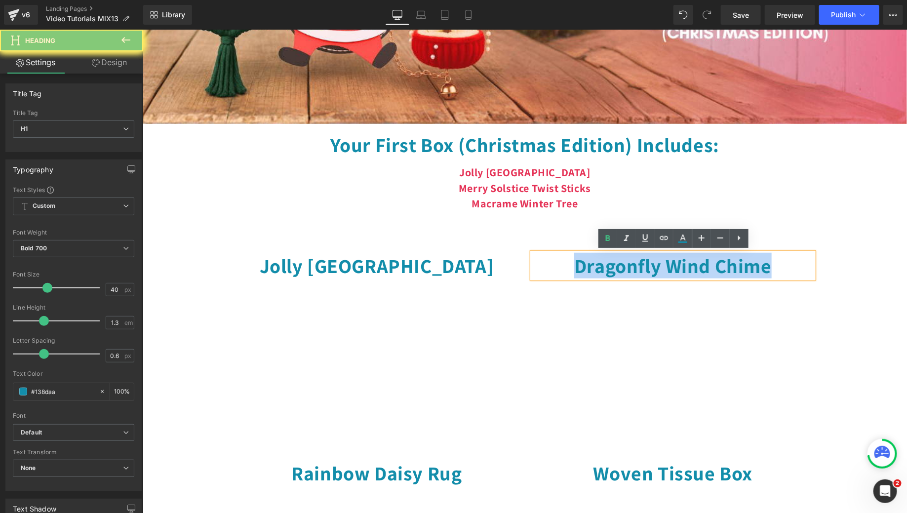
click at [571, 262] on h1 "Dragonfly Wind Chime" at bounding box center [672, 265] width 281 height 26
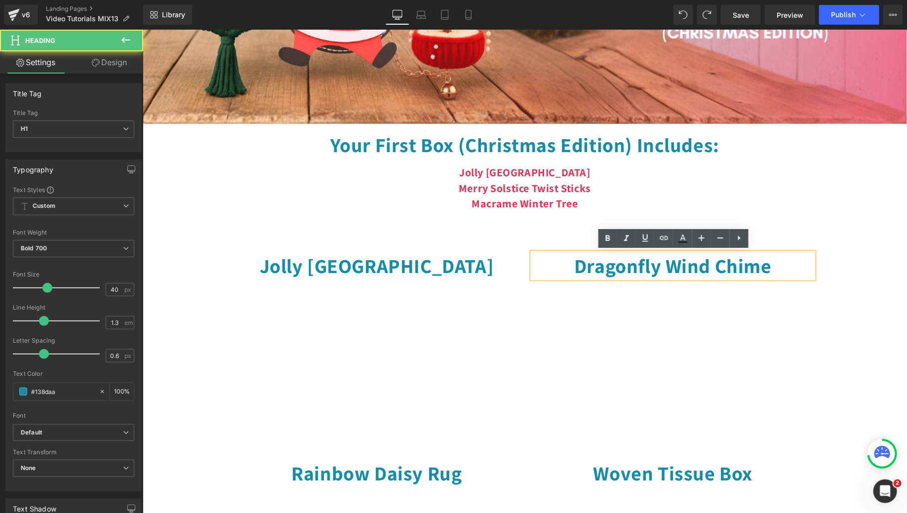
click at [575, 266] on h1 "Dragonfly Wind Chime" at bounding box center [672, 265] width 281 height 26
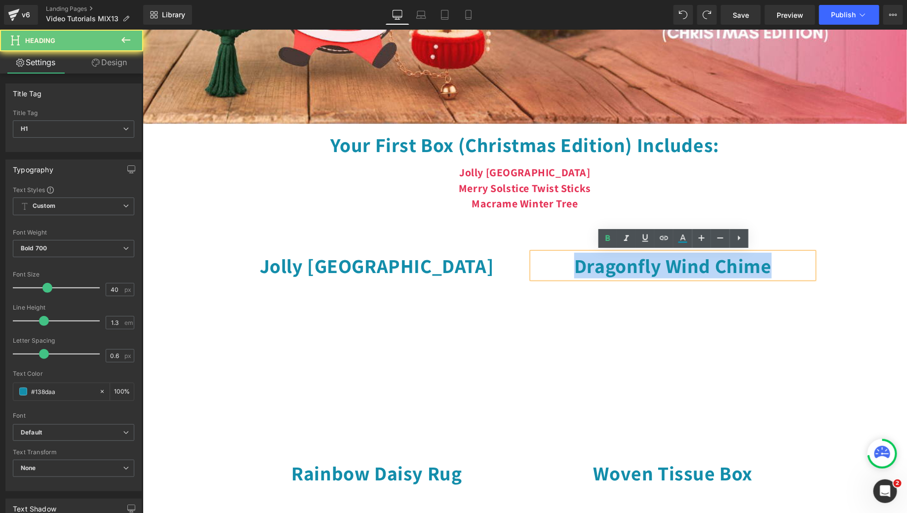
click at [575, 266] on h1 "Dragonfly Wind Chime" at bounding box center [672, 265] width 281 height 26
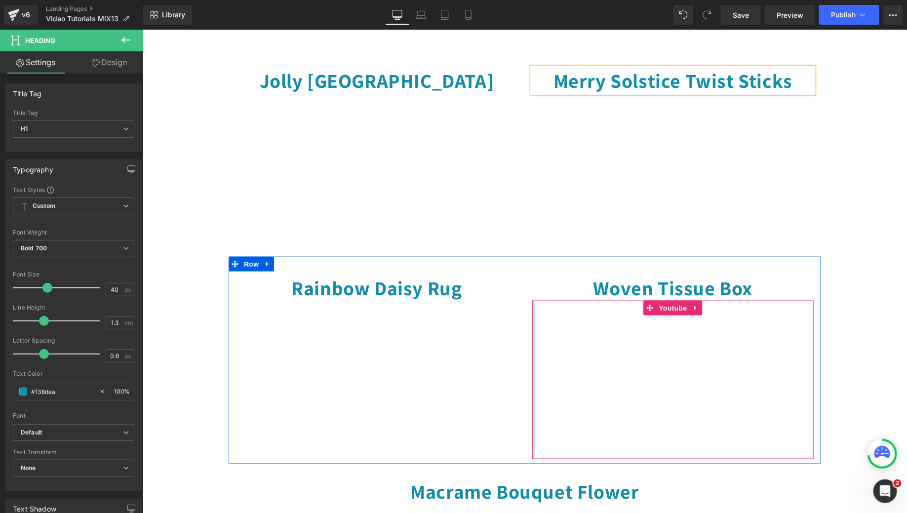
scroll to position [443, 0]
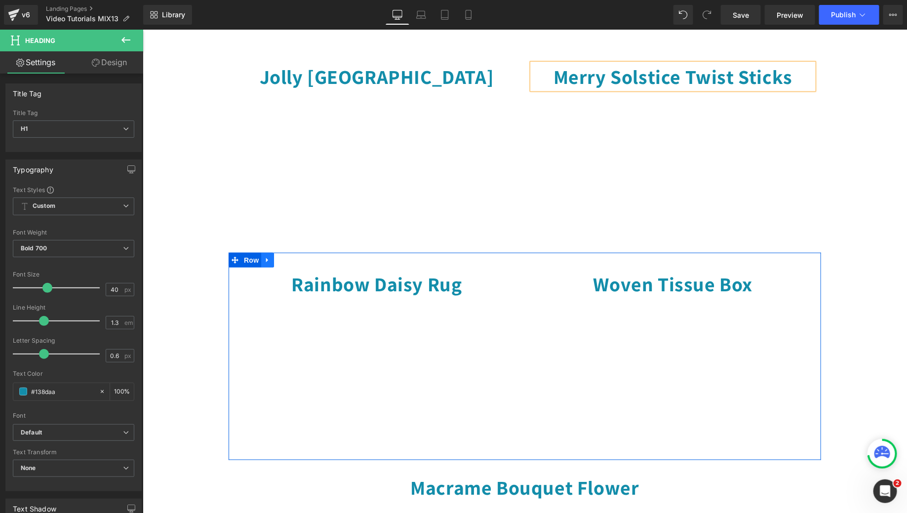
click at [268, 259] on icon at bounding box center [267, 259] width 7 height 7
click at [299, 260] on link at bounding box center [305, 259] width 13 height 15
click at [266, 253] on link at bounding box center [267, 259] width 13 height 15
click at [293, 259] on icon at bounding box center [292, 259] width 7 height 7
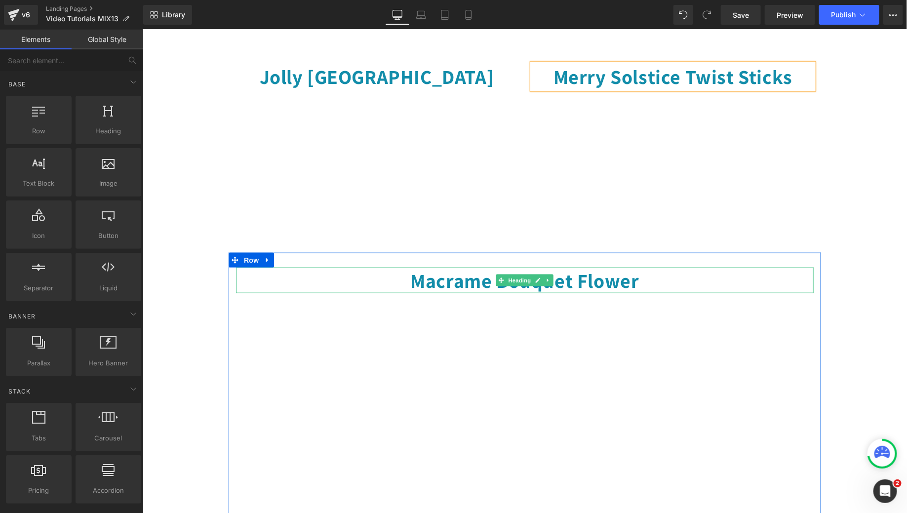
click at [621, 285] on h1 "Macrame Bouquet Flower" at bounding box center [525, 280] width 578 height 26
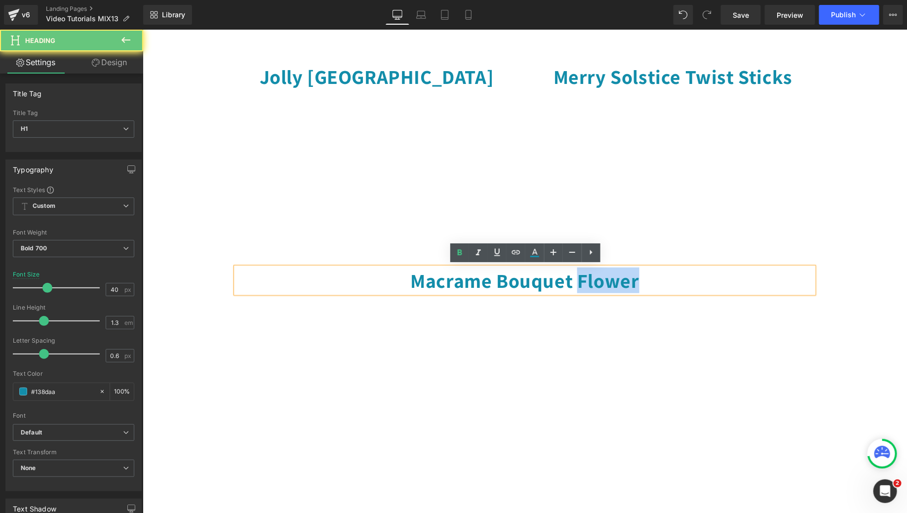
click at [621, 285] on h1 "Macrame Bouquet Flower" at bounding box center [525, 280] width 578 height 26
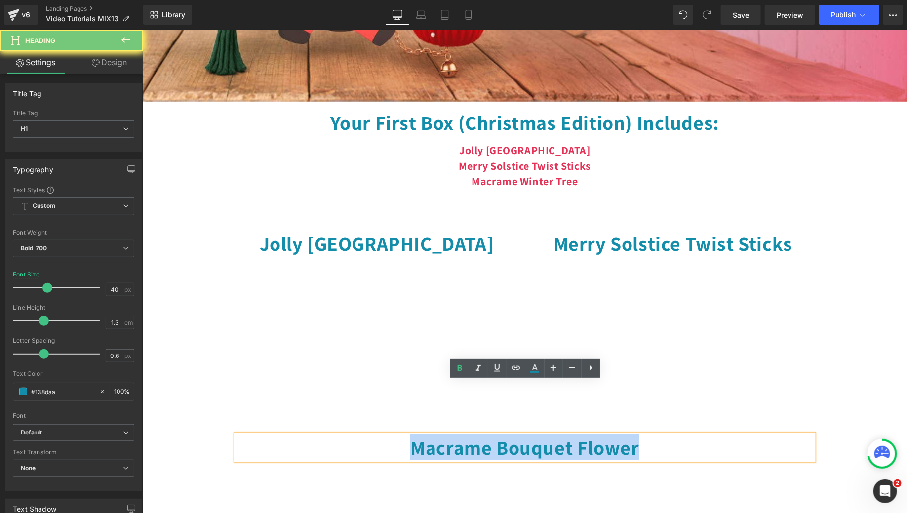
scroll to position [275, 0]
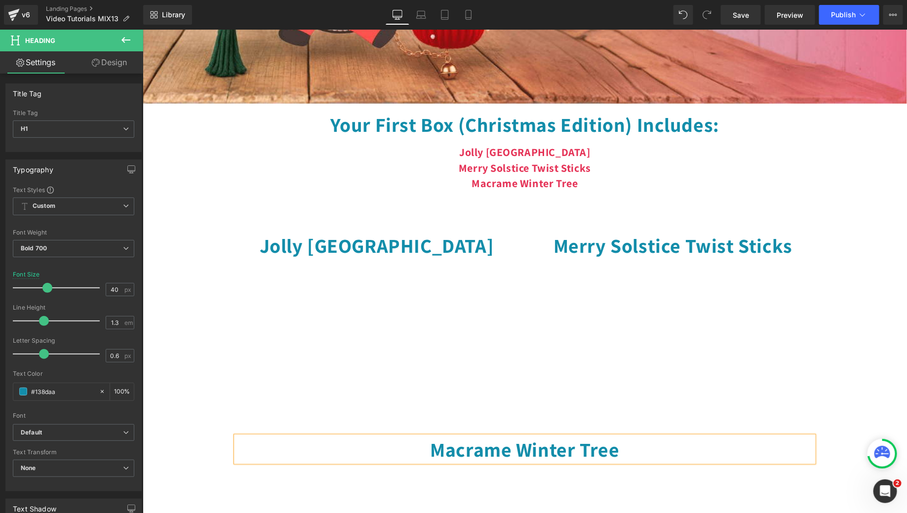
click at [850, 240] on div "Image Your First Box (Christmas Edition) Includes: Heading Jolly Santa Coinpurs…" at bounding box center [524, 391] width 764 height 1150
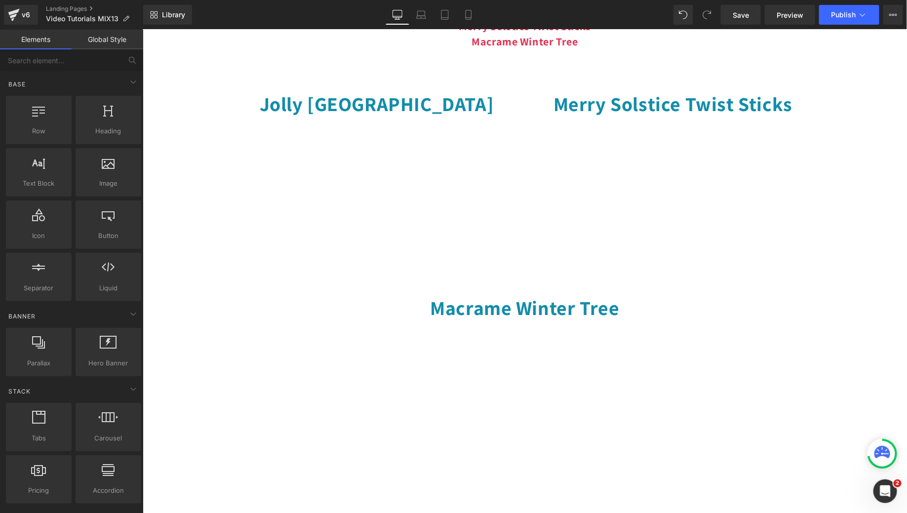
scroll to position [305, 0]
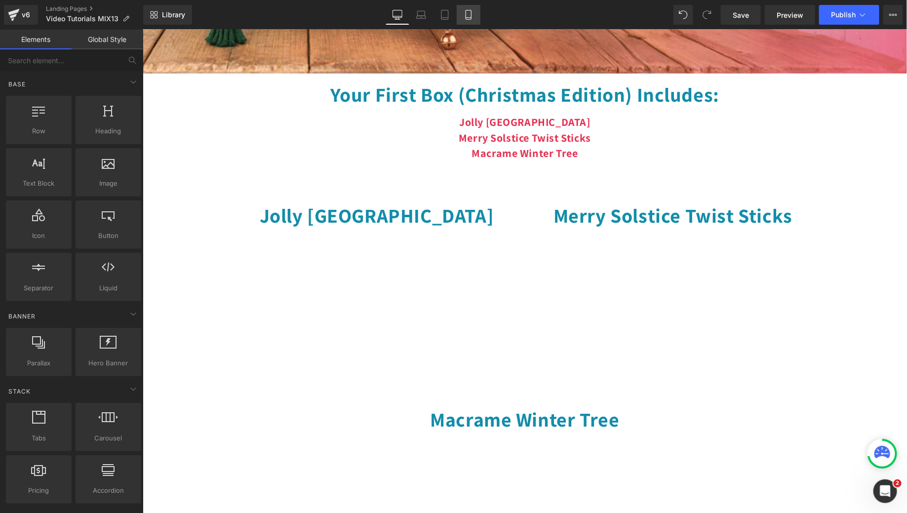
click at [474, 21] on link "Mobile" at bounding box center [469, 15] width 24 height 20
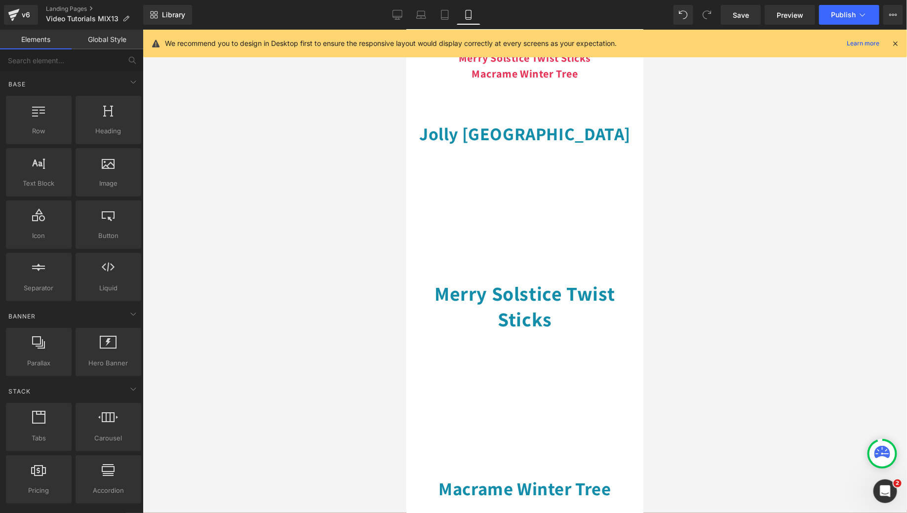
scroll to position [151, 0]
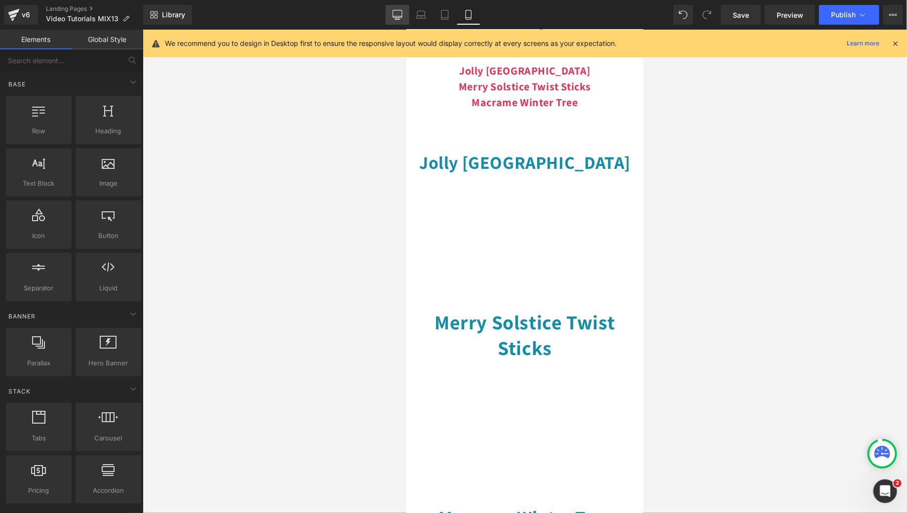
click at [404, 17] on link "Desktop" at bounding box center [398, 15] width 24 height 20
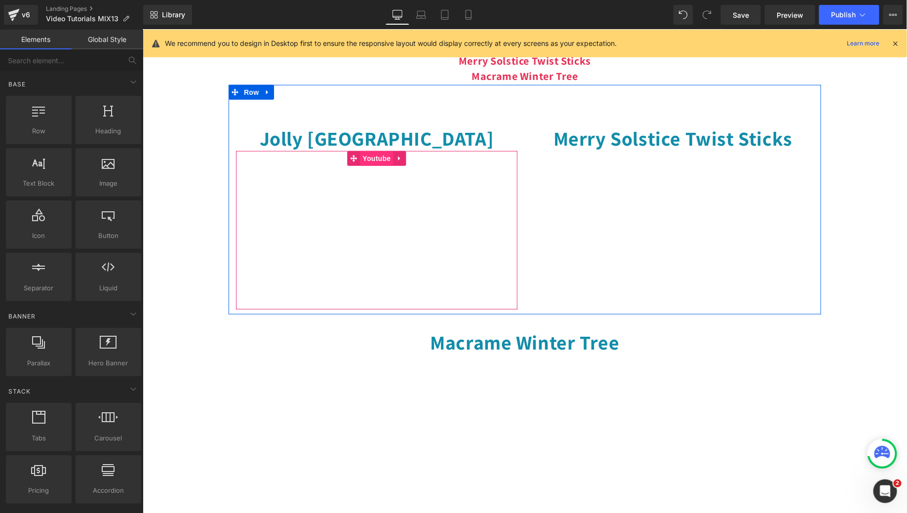
click at [370, 153] on span "Youtube" at bounding box center [375, 158] width 33 height 15
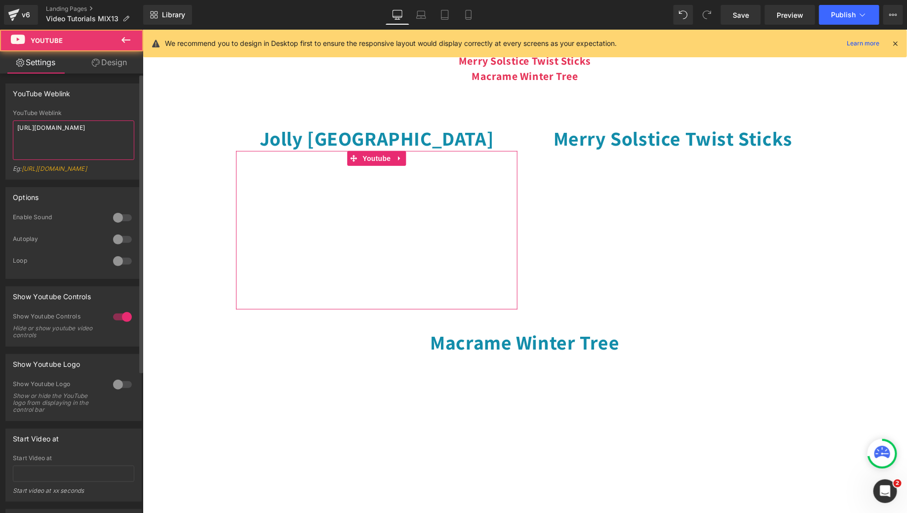
click at [100, 136] on textarea "[URL][DOMAIN_NAME]" at bounding box center [73, 139] width 121 height 39
paste textarea "[DOMAIN_NAME][URL]"
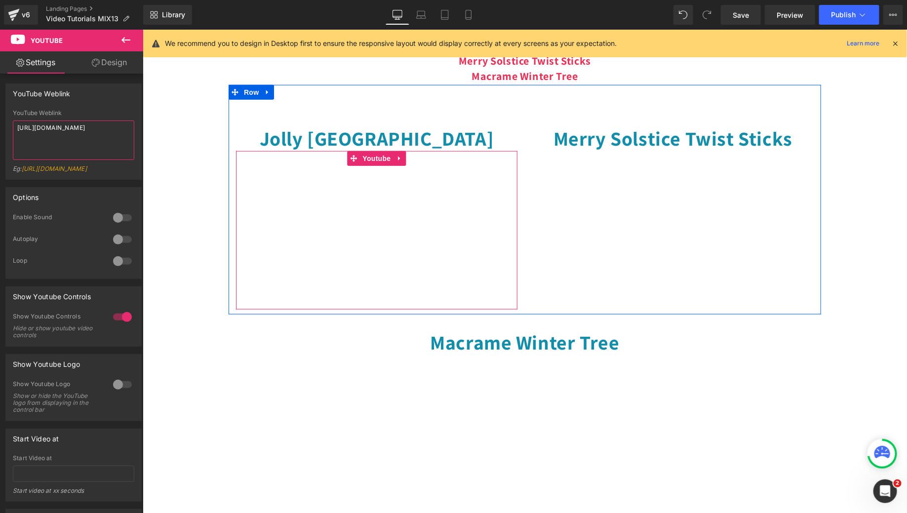
type textarea "[URL][DOMAIN_NAME]"
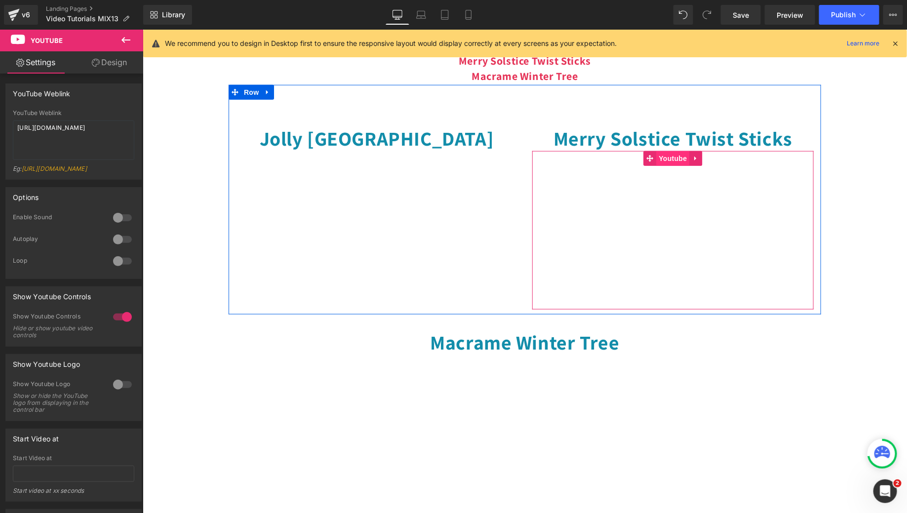
click at [670, 157] on span "Youtube" at bounding box center [672, 158] width 33 height 15
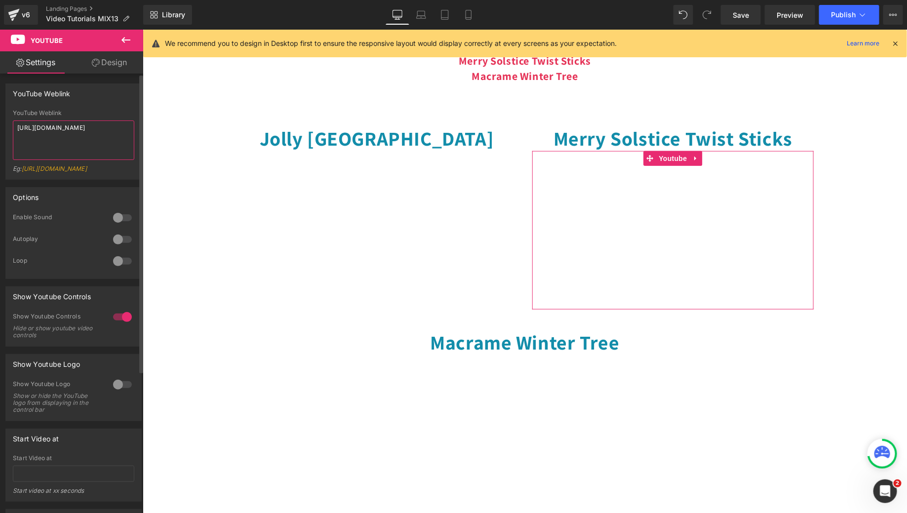
click at [42, 125] on textarea "[URL][DOMAIN_NAME]" at bounding box center [73, 139] width 121 height 39
paste textarea "[DOMAIN_NAME][URL]"
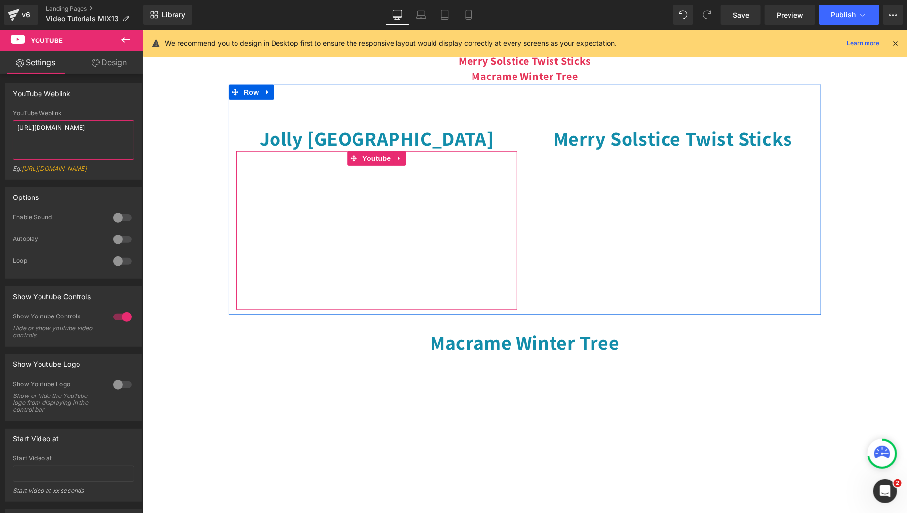
type textarea "[URL][DOMAIN_NAME]"
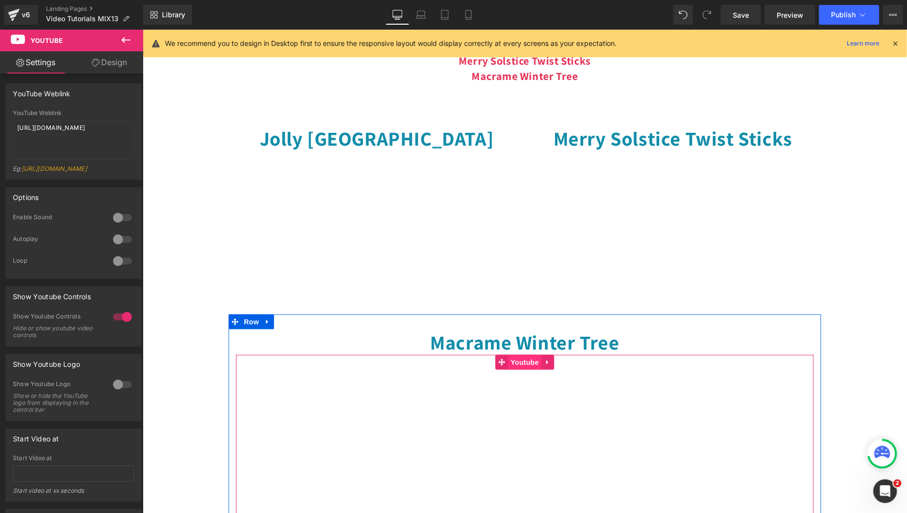
click at [525, 366] on span "Youtube" at bounding box center [524, 361] width 33 height 15
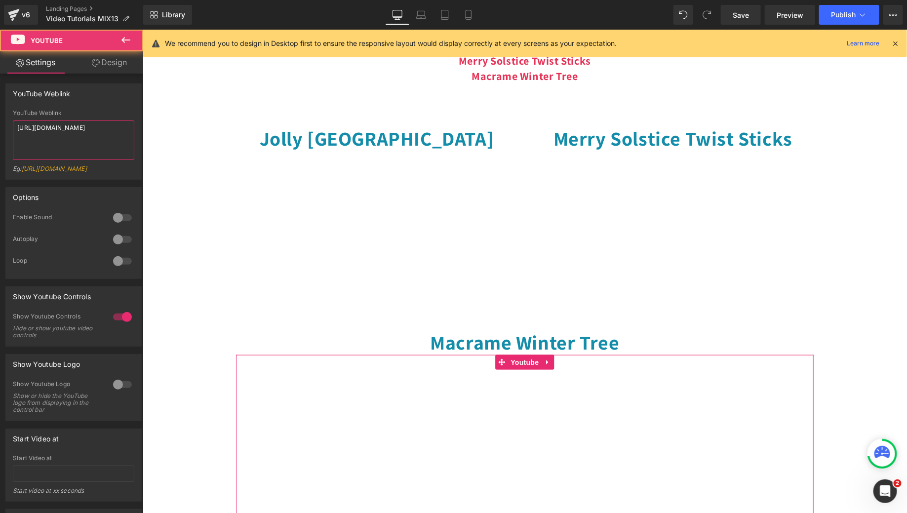
click at [79, 122] on textarea "[URL][DOMAIN_NAME]" at bounding box center [73, 139] width 121 height 39
paste textarea "[DOMAIN_NAME][URL]"
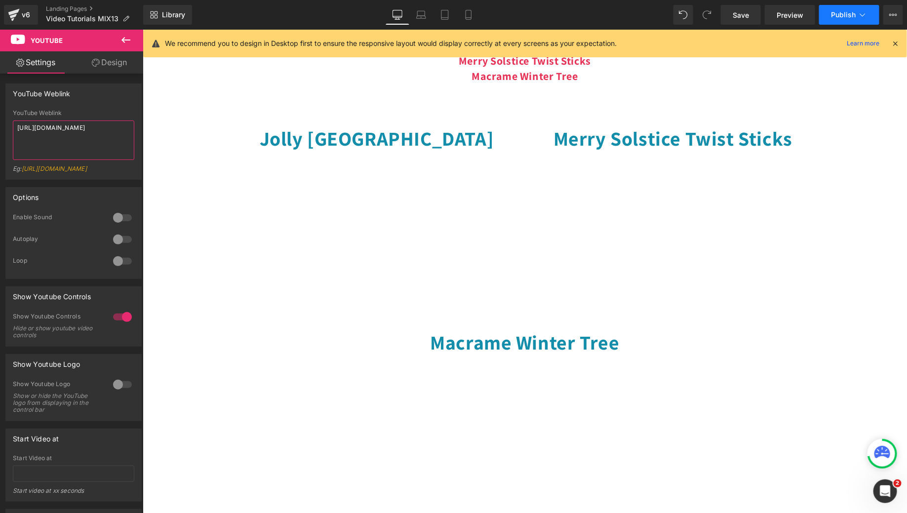
type textarea "[URL][DOMAIN_NAME]"
click at [854, 11] on span "Publish" at bounding box center [843, 15] width 25 height 8
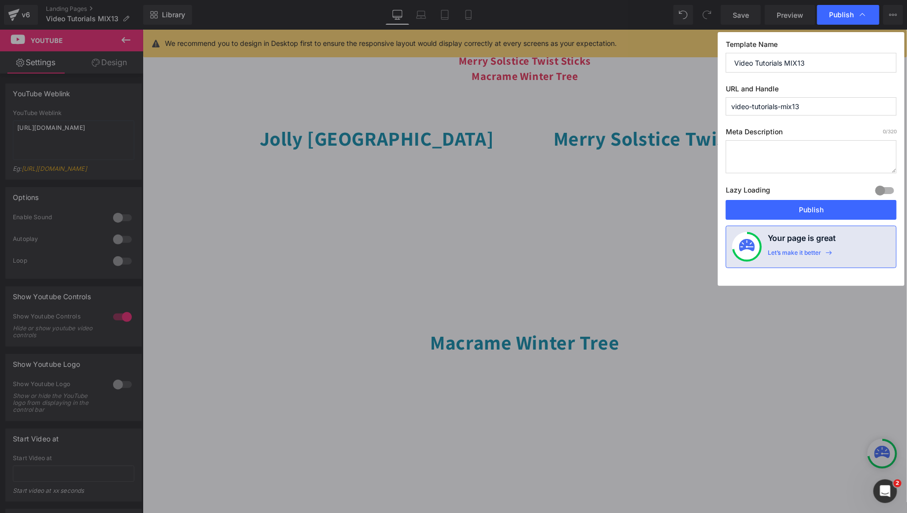
drag, startPoint x: 806, startPoint y: 101, endPoint x: 784, endPoint y: 108, distance: 23.0
click at [784, 108] on input "video-tutorials-mix13" at bounding box center [811, 106] width 171 height 18
click at [783, 214] on button "Publish" at bounding box center [811, 210] width 171 height 20
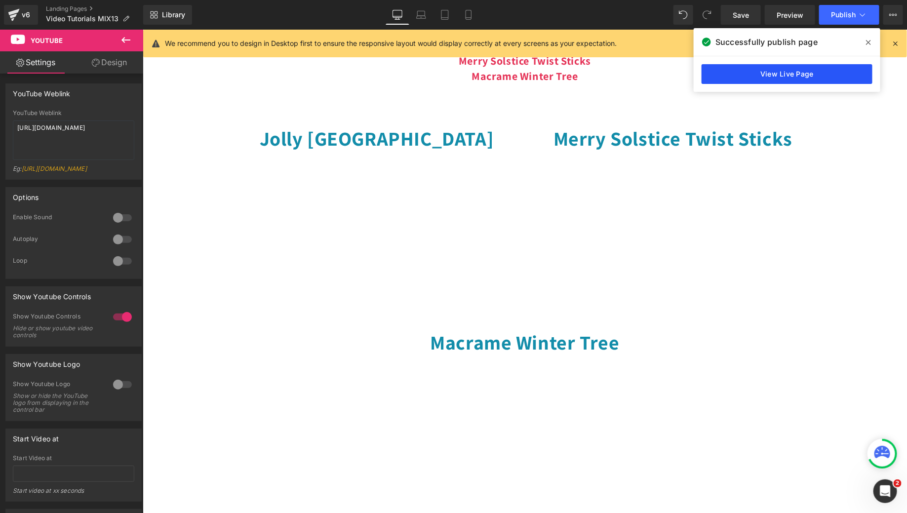
click at [808, 81] on link "View Live Page" at bounding box center [787, 74] width 171 height 20
